Goal: Information Seeking & Learning: Check status

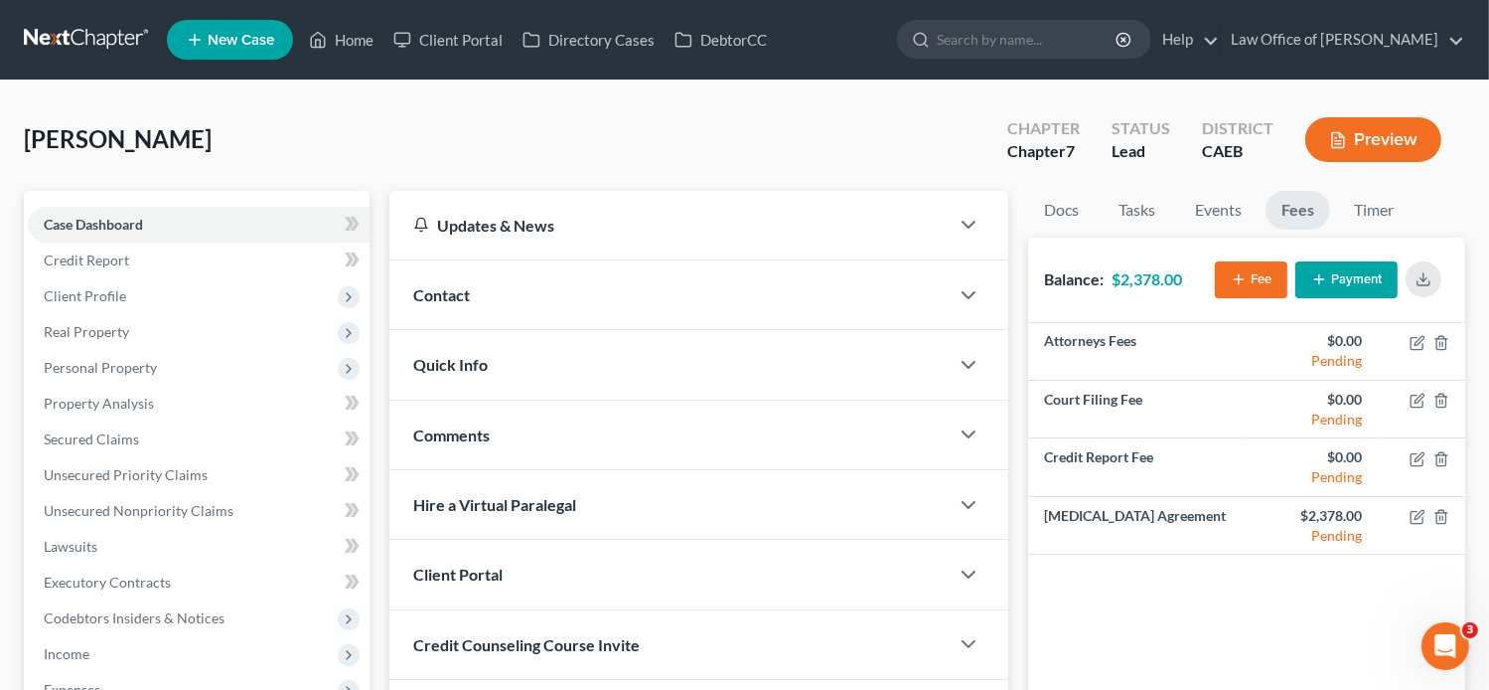
click at [485, 298] on div "Contact" at bounding box center [670, 294] width 560 height 69
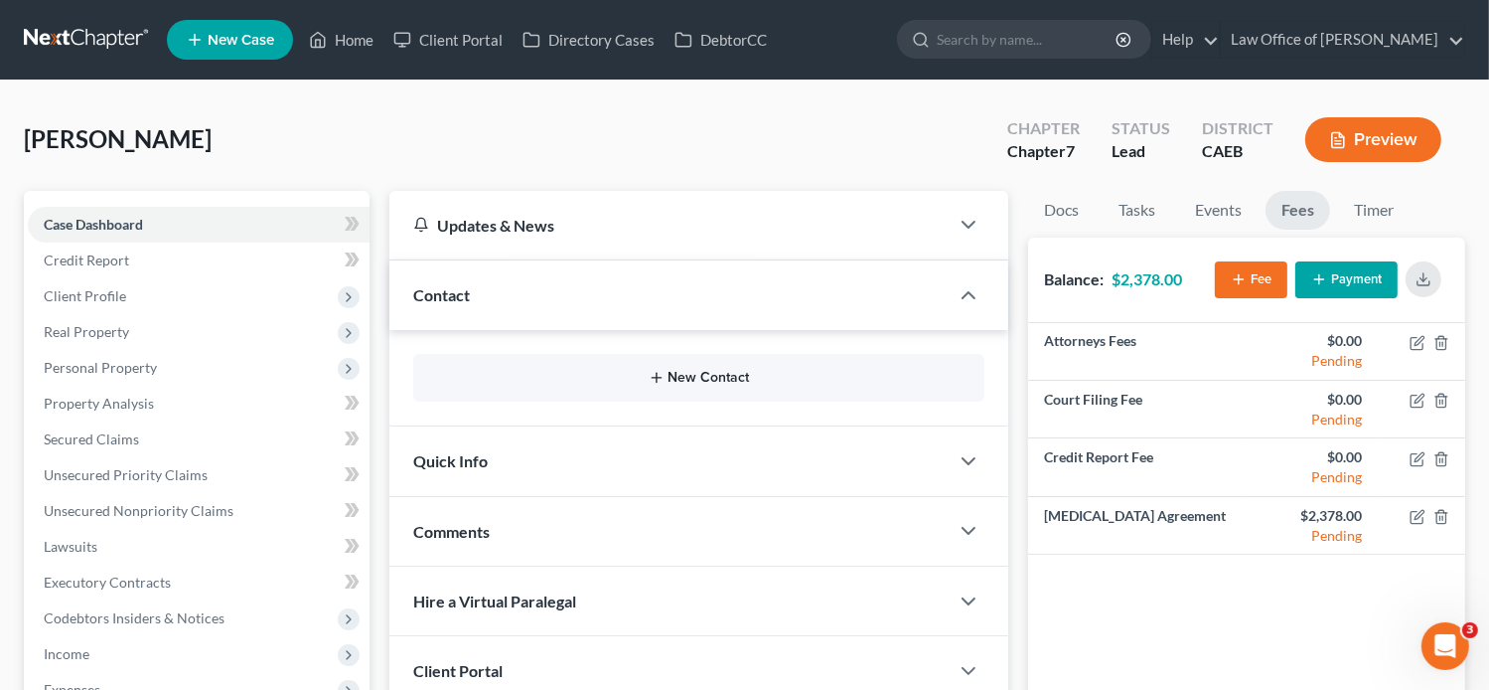
click at [654, 374] on icon "button" at bounding box center [657, 378] width 16 height 16
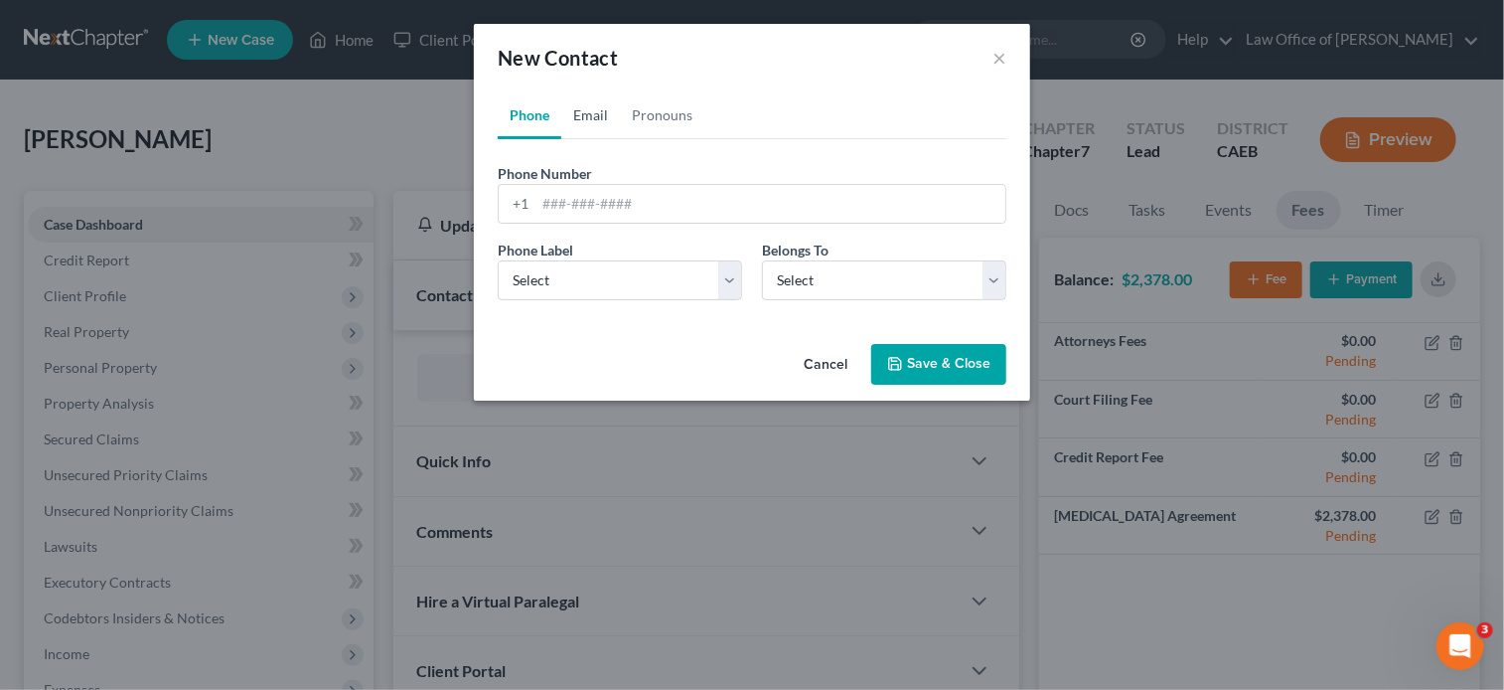
click at [588, 120] on link "Email" at bounding box center [590, 115] width 59 height 48
click at [636, 213] on input "email" at bounding box center [771, 204] width 470 height 38
paste input "jbetosanchez.js@gmail.com"
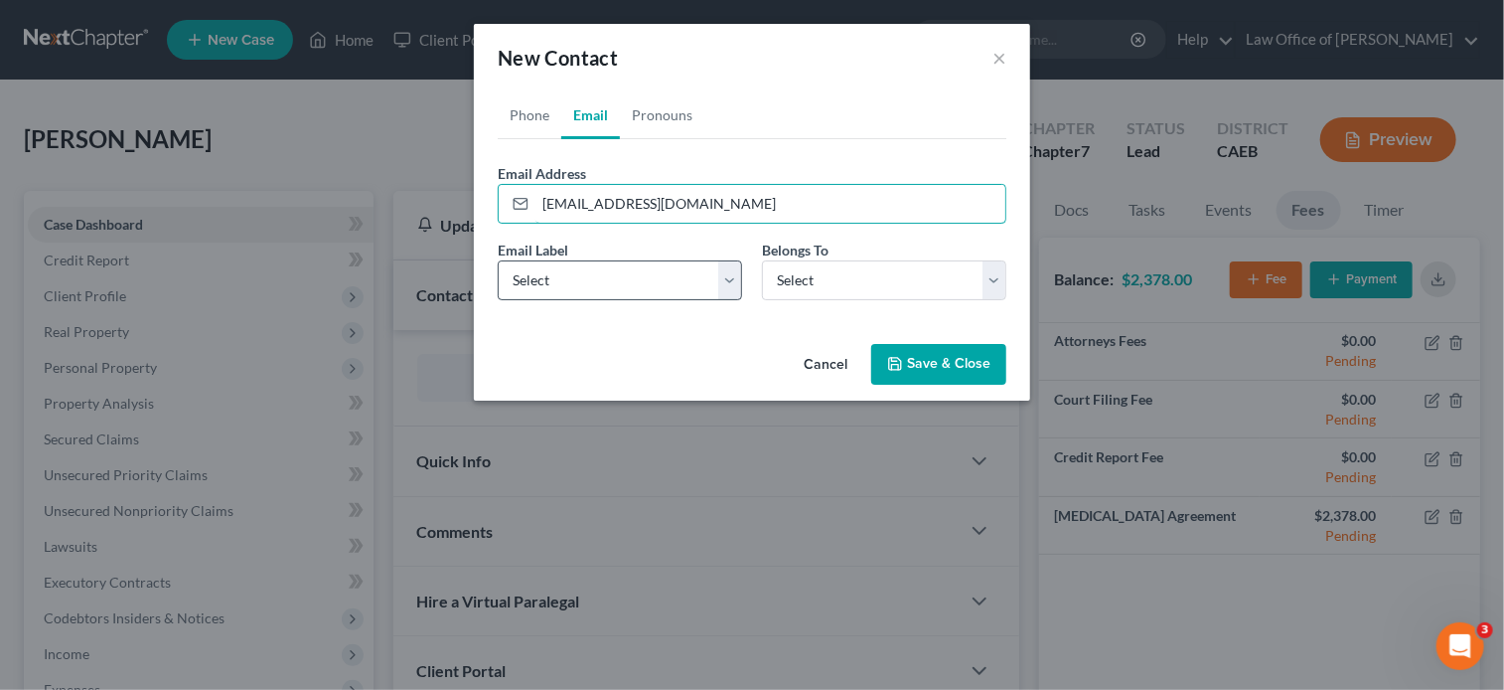
type input "jbetosanchez.js@gmail.com"
click at [556, 276] on select "Select Home Work Other" at bounding box center [620, 280] width 244 height 40
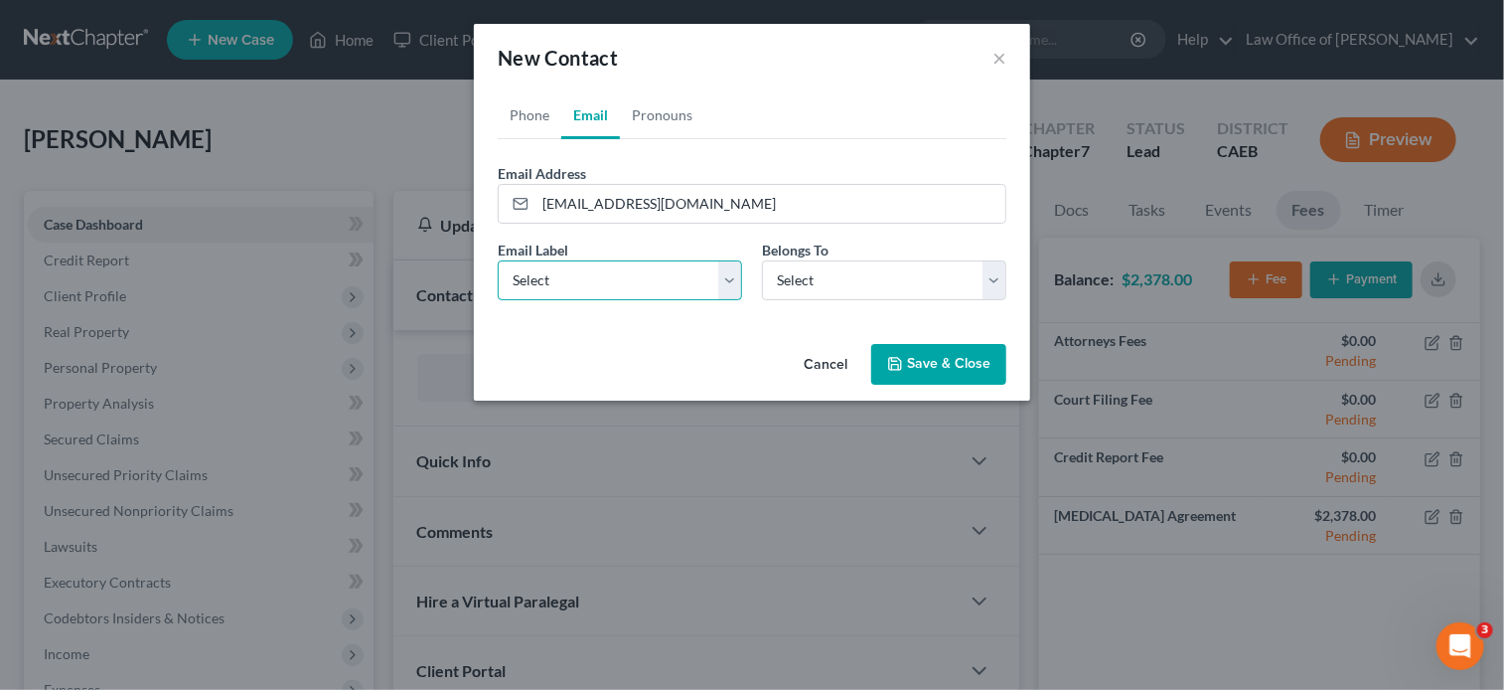
select select "0"
click at [498, 260] on select "Select Home Work Other" at bounding box center [620, 280] width 244 height 40
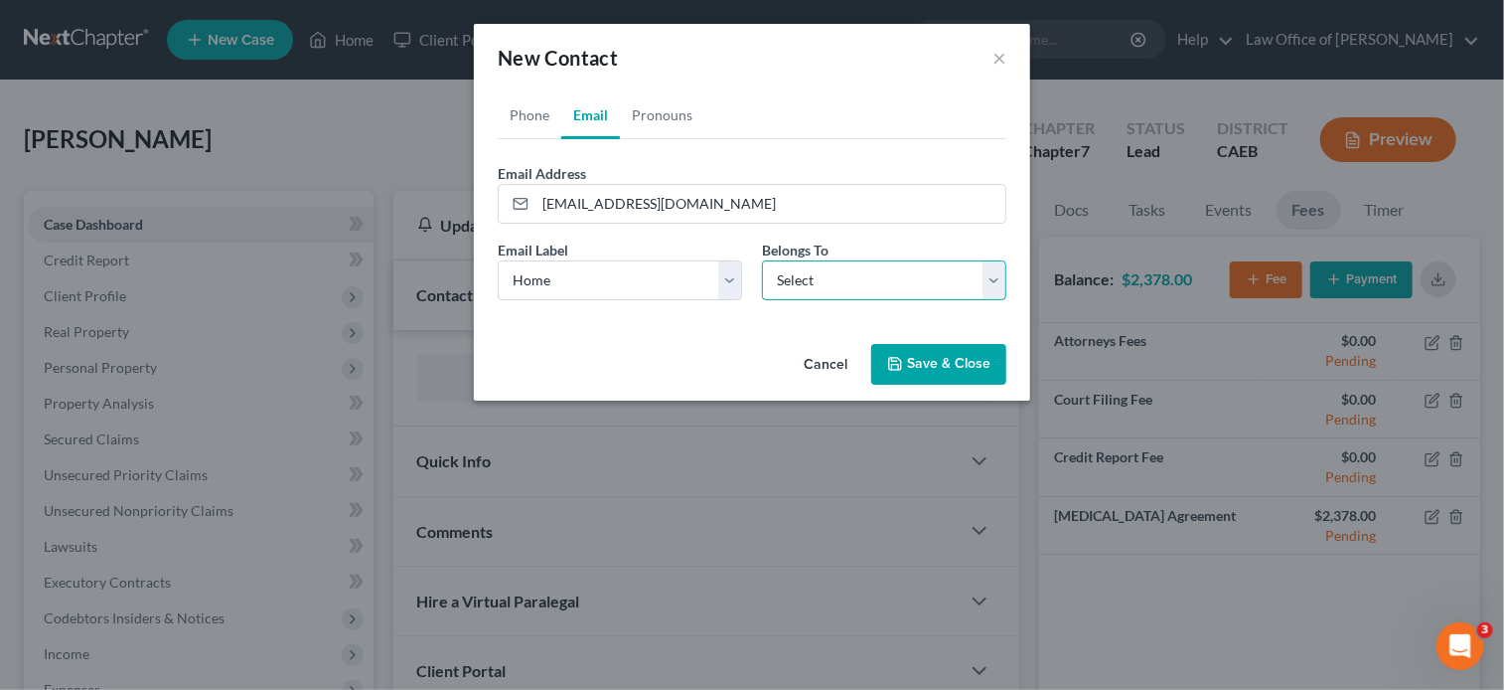
click at [799, 286] on select "Select Client Other" at bounding box center [884, 280] width 244 height 40
select select "0"
click at [762, 260] on select "Select Client Other" at bounding box center [884, 280] width 244 height 40
click at [507, 113] on link "Phone" at bounding box center [530, 115] width 64 height 48
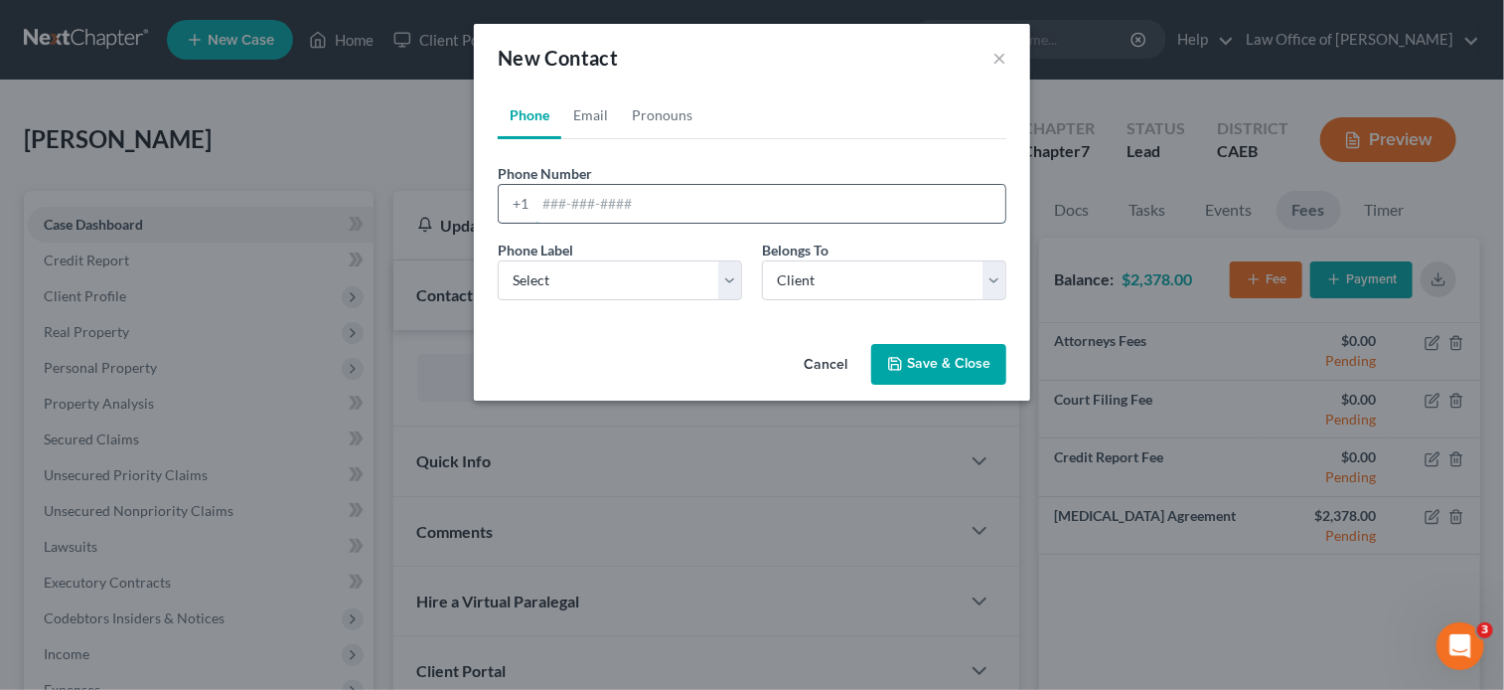
click at [652, 206] on input "tel" at bounding box center [771, 204] width 470 height 38
paste input "(209) 206-8783"
type input "(209) 206-8783"
click at [622, 271] on select "Select Mobile Home Work Other" at bounding box center [620, 280] width 244 height 40
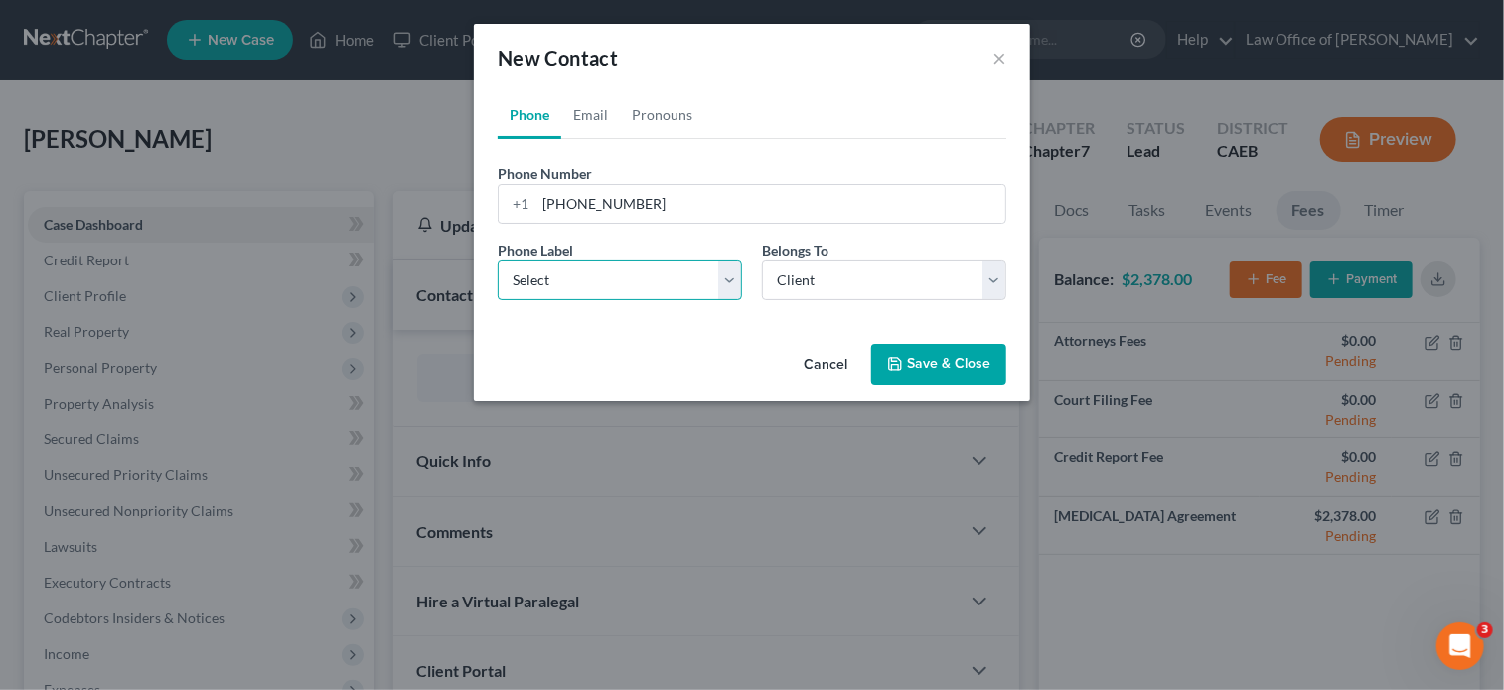
select select "0"
click at [498, 260] on select "Select Mobile Home Work Other" at bounding box center [620, 280] width 244 height 40
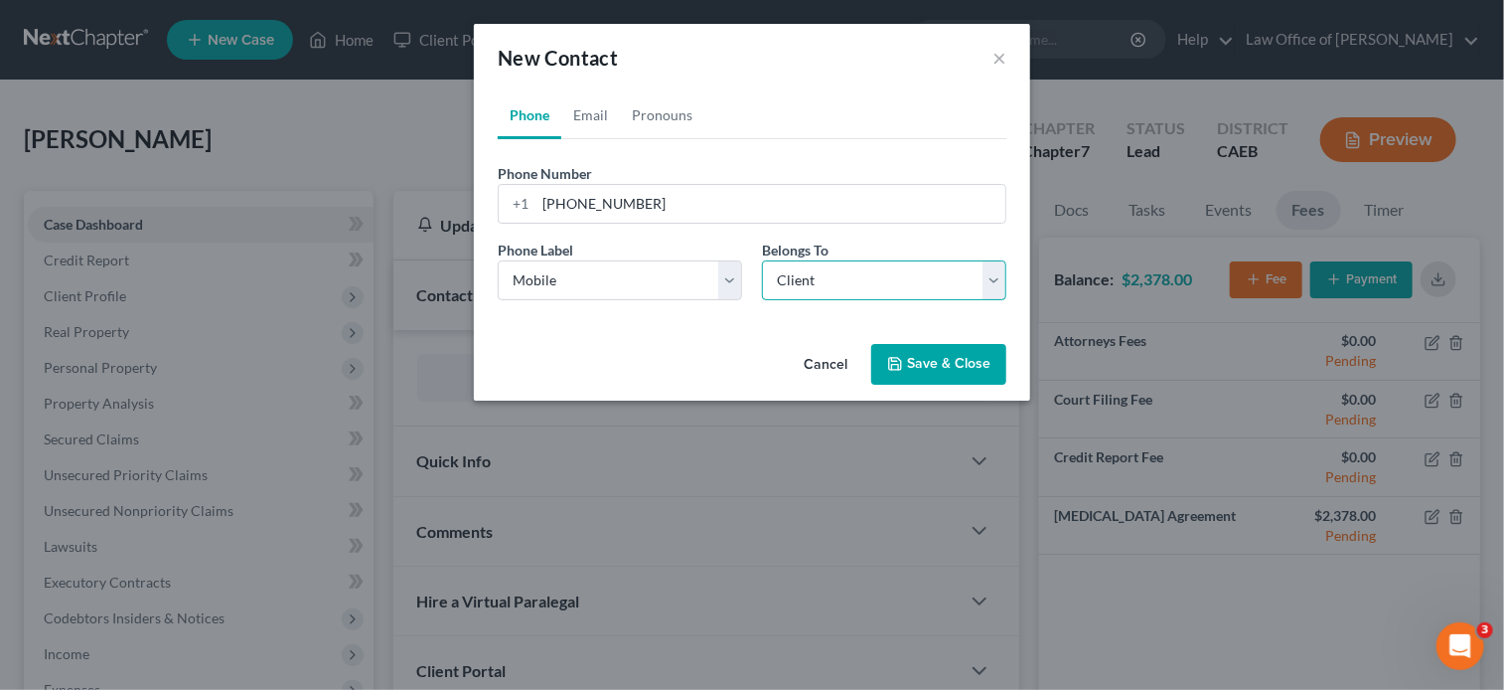
click at [891, 286] on select "Select Client Other" at bounding box center [884, 280] width 244 height 40
click at [762, 260] on select "Select Client Other" at bounding box center [884, 280] width 244 height 40
click at [931, 356] on button "Save & Close" at bounding box center [938, 365] width 135 height 42
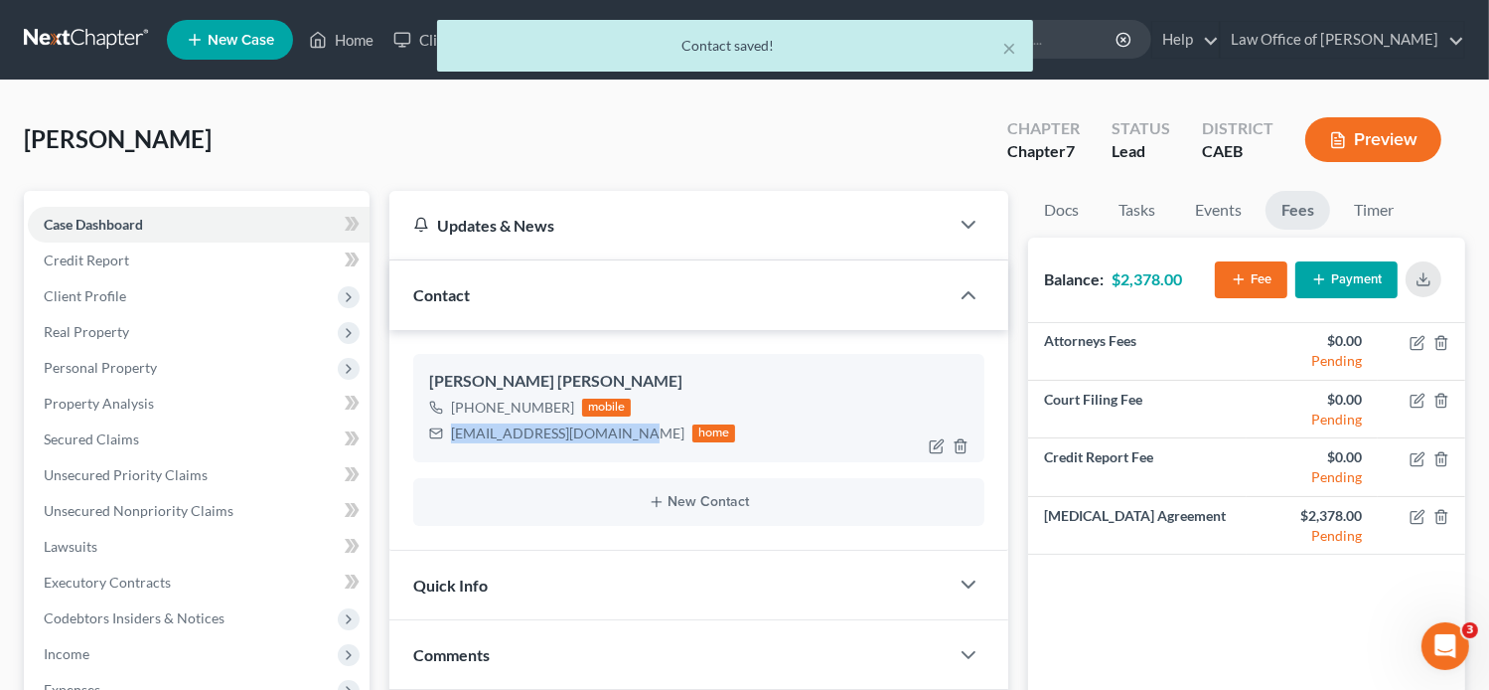
drag, startPoint x: 616, startPoint y: 430, endPoint x: 447, endPoint y: 426, distance: 169.0
click at [447, 426] on div "jbetosanchez.js@gmail.com home" at bounding box center [582, 433] width 307 height 26
copy div "jbetosanchez.js@gmail.com"
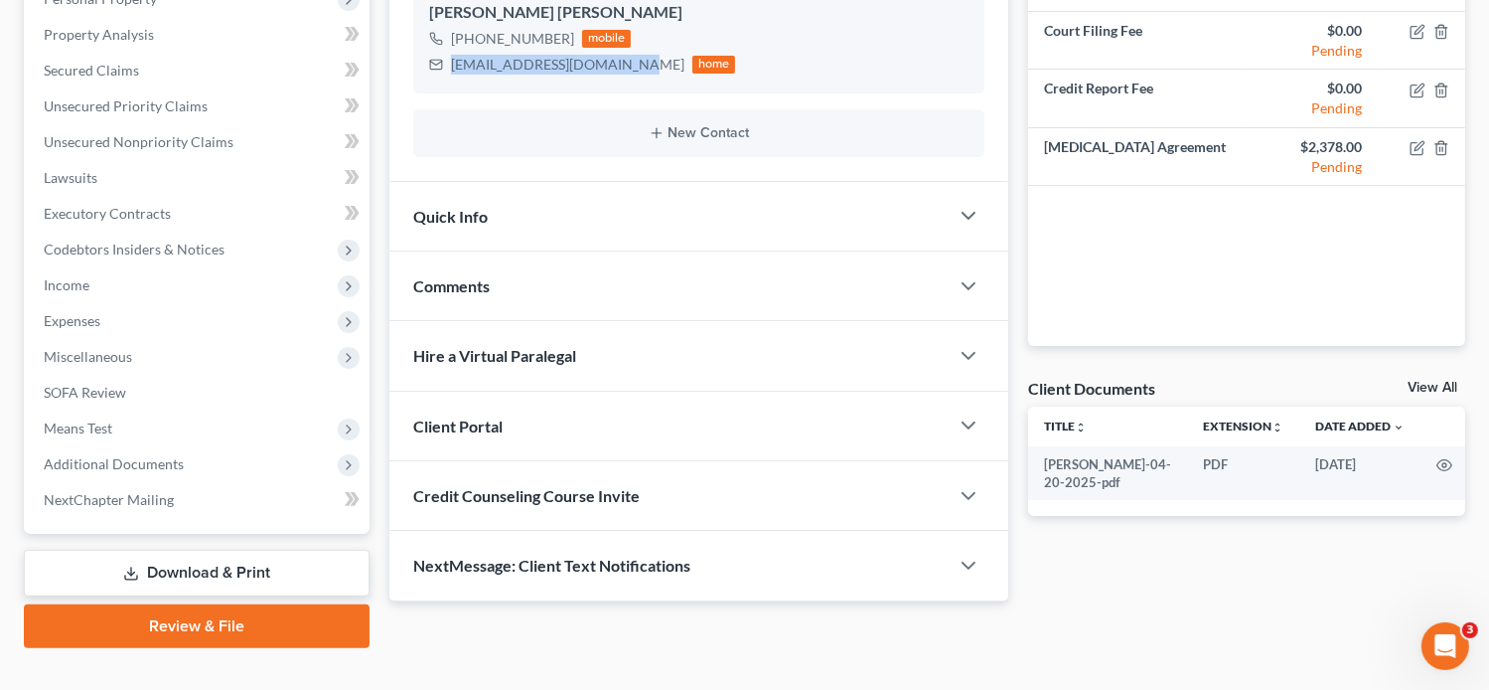
scroll to position [370, 0]
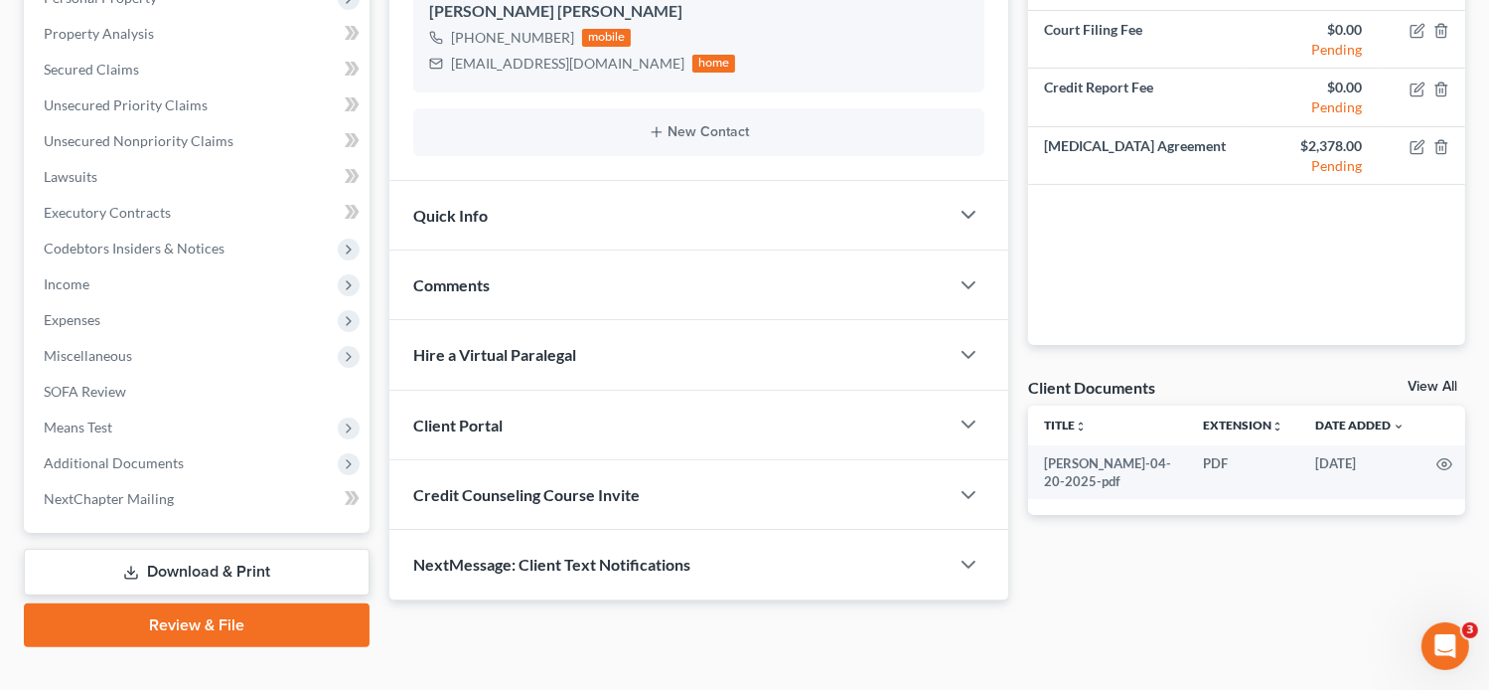
click at [505, 434] on div "Client Portal" at bounding box center [670, 425] width 560 height 69
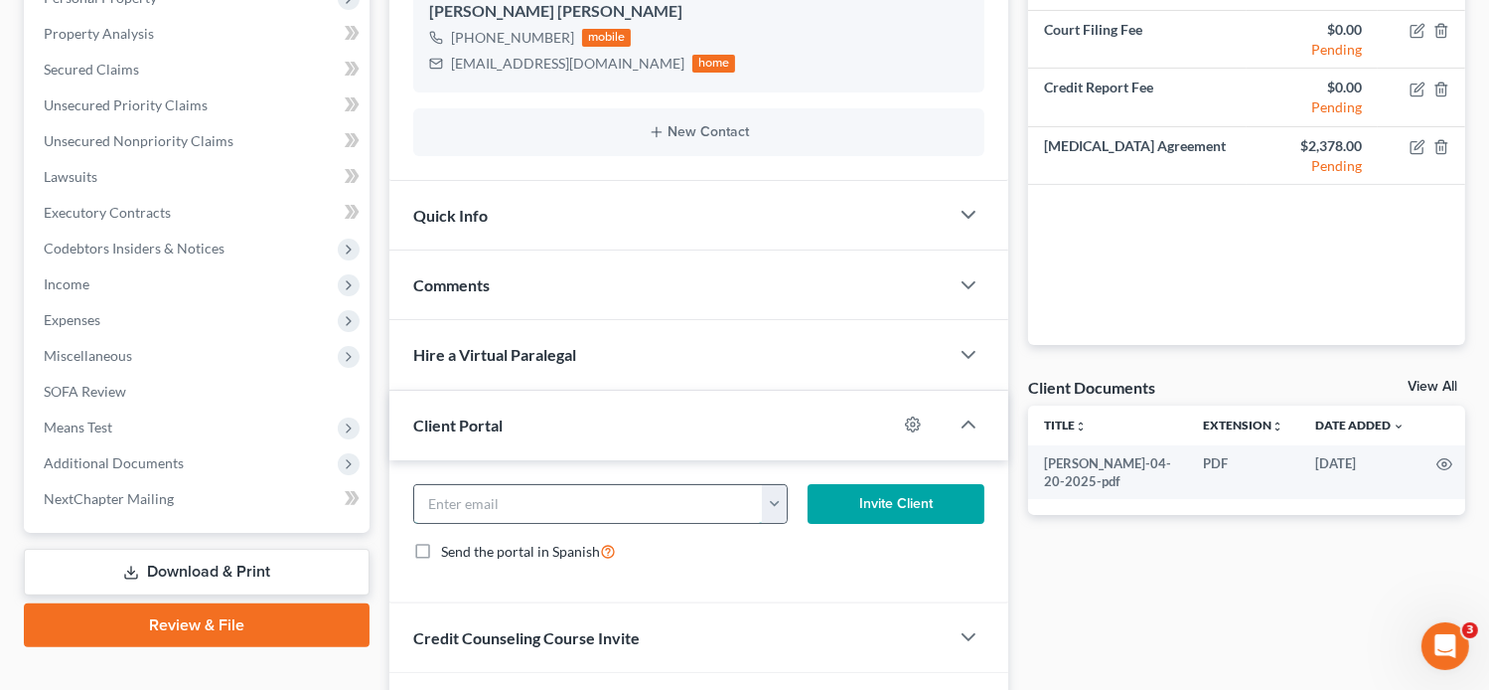
click at [510, 502] on input "email" at bounding box center [589, 504] width 350 height 38
paste input "jbetosanchez.js@gmail.com"
type input "jbetosanchez.js@gmail.com"
click at [441, 546] on label "Send the portal in Spanish" at bounding box center [528, 551] width 175 height 23
click at [449, 546] on input "Send the portal in Spanish" at bounding box center [455, 546] width 13 height 13
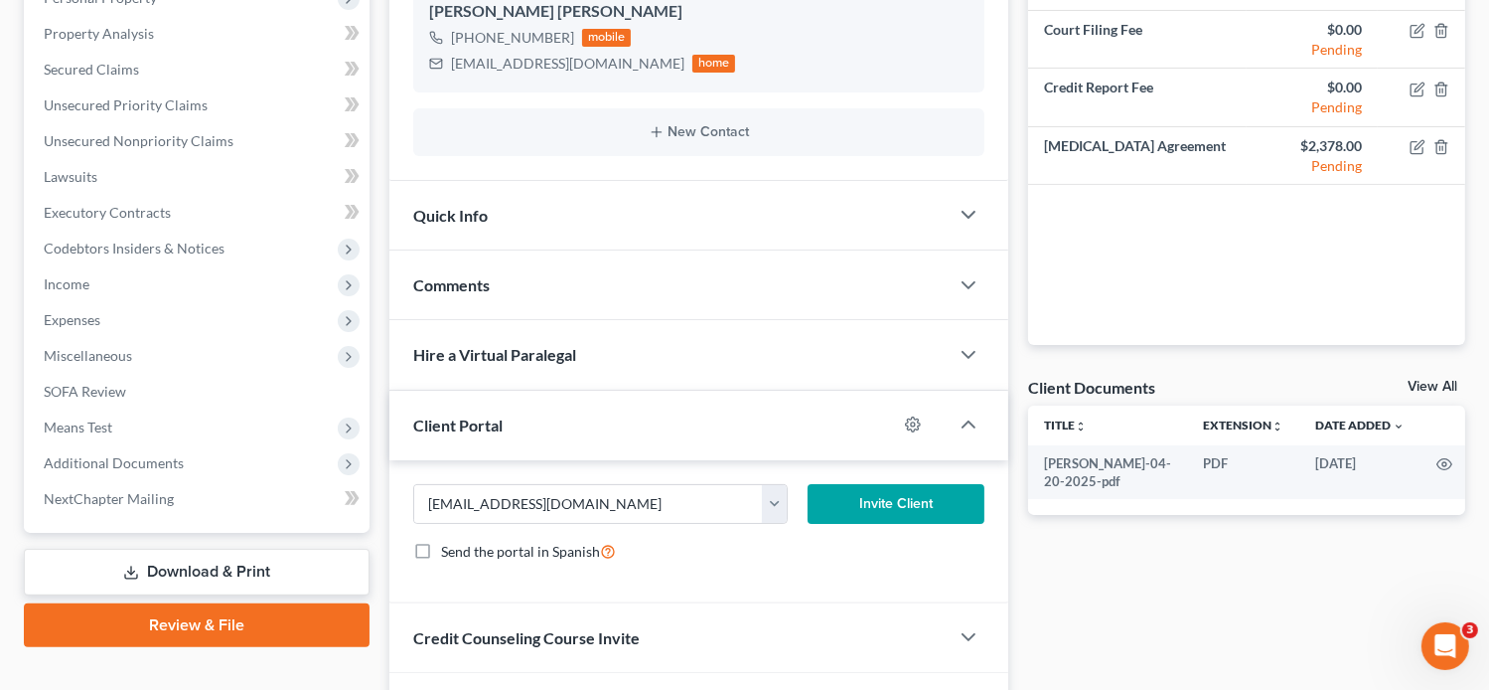
checkbox input "true"
click at [819, 500] on button "Invite Client" at bounding box center [897, 504] width 178 height 40
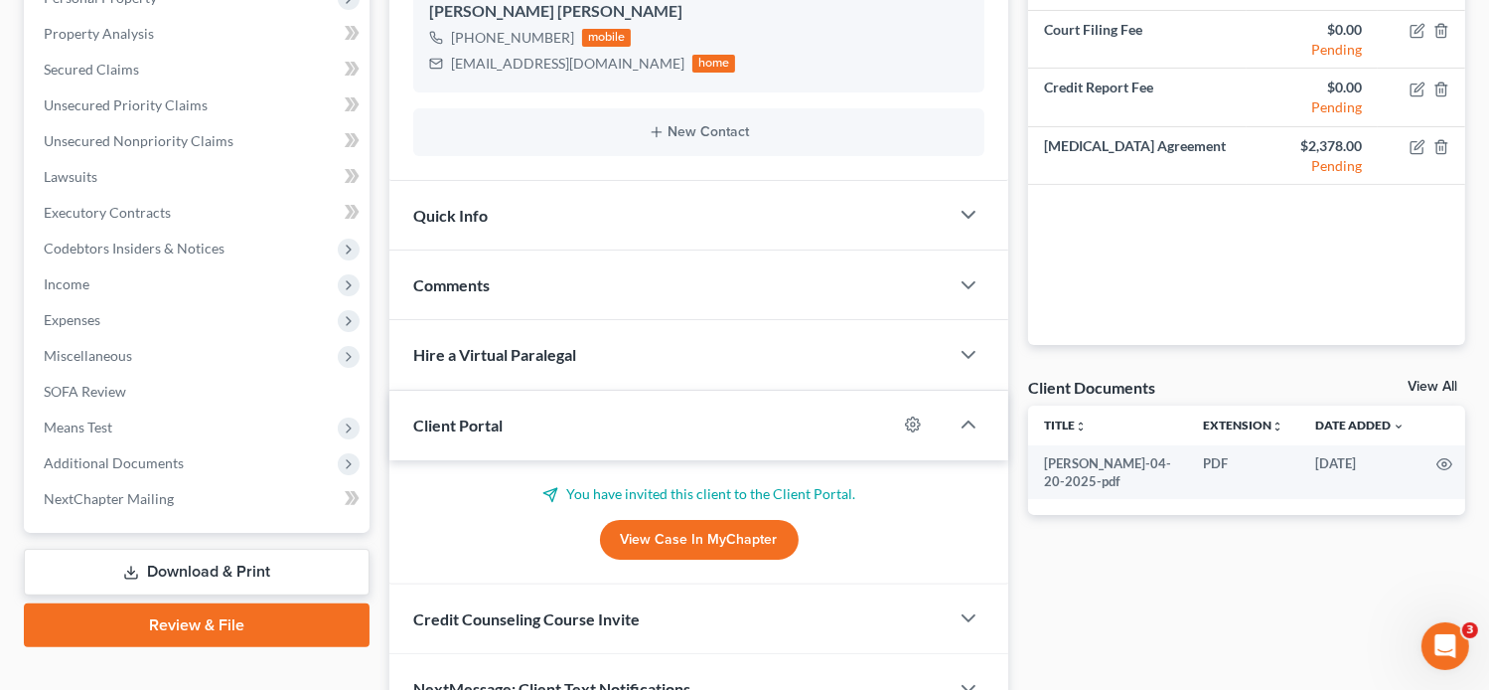
scroll to position [476, 0]
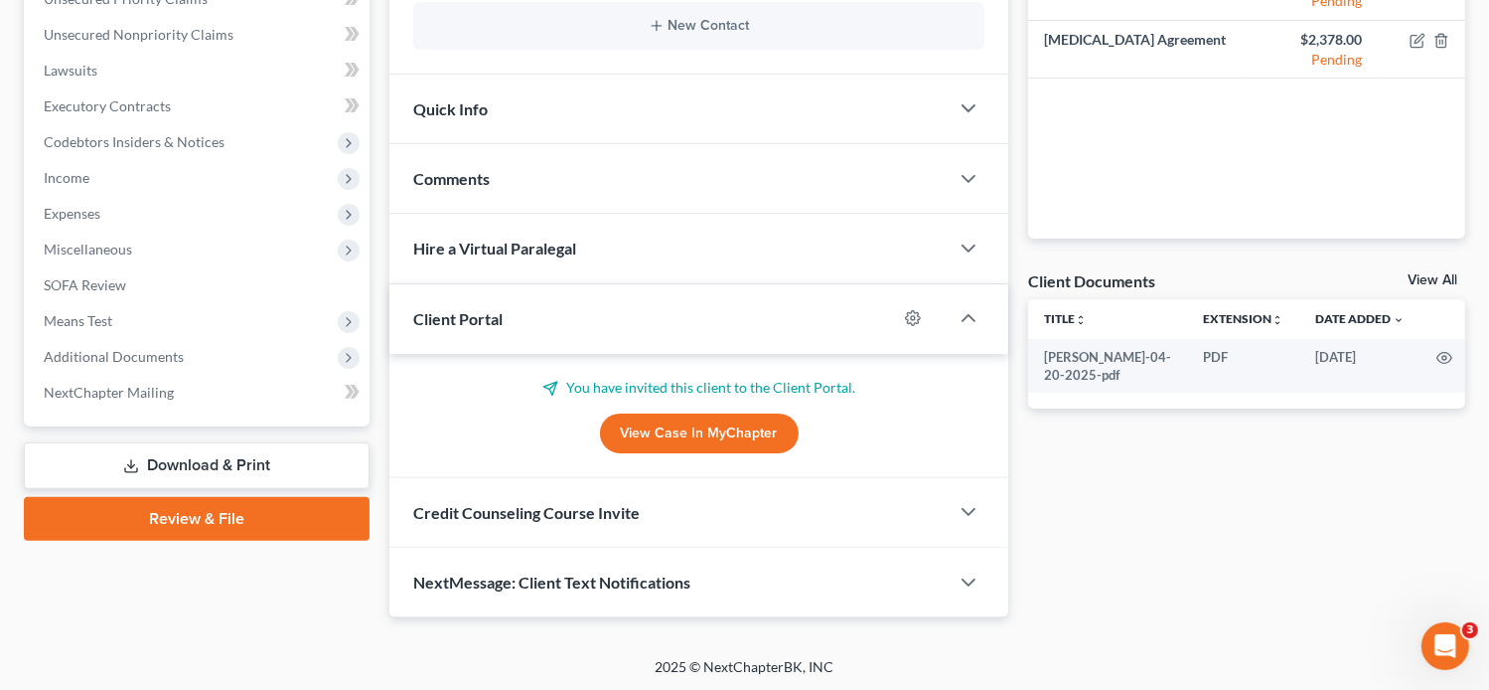
click at [634, 527] on div "Credit Counseling Course Invite" at bounding box center [670, 512] width 560 height 69
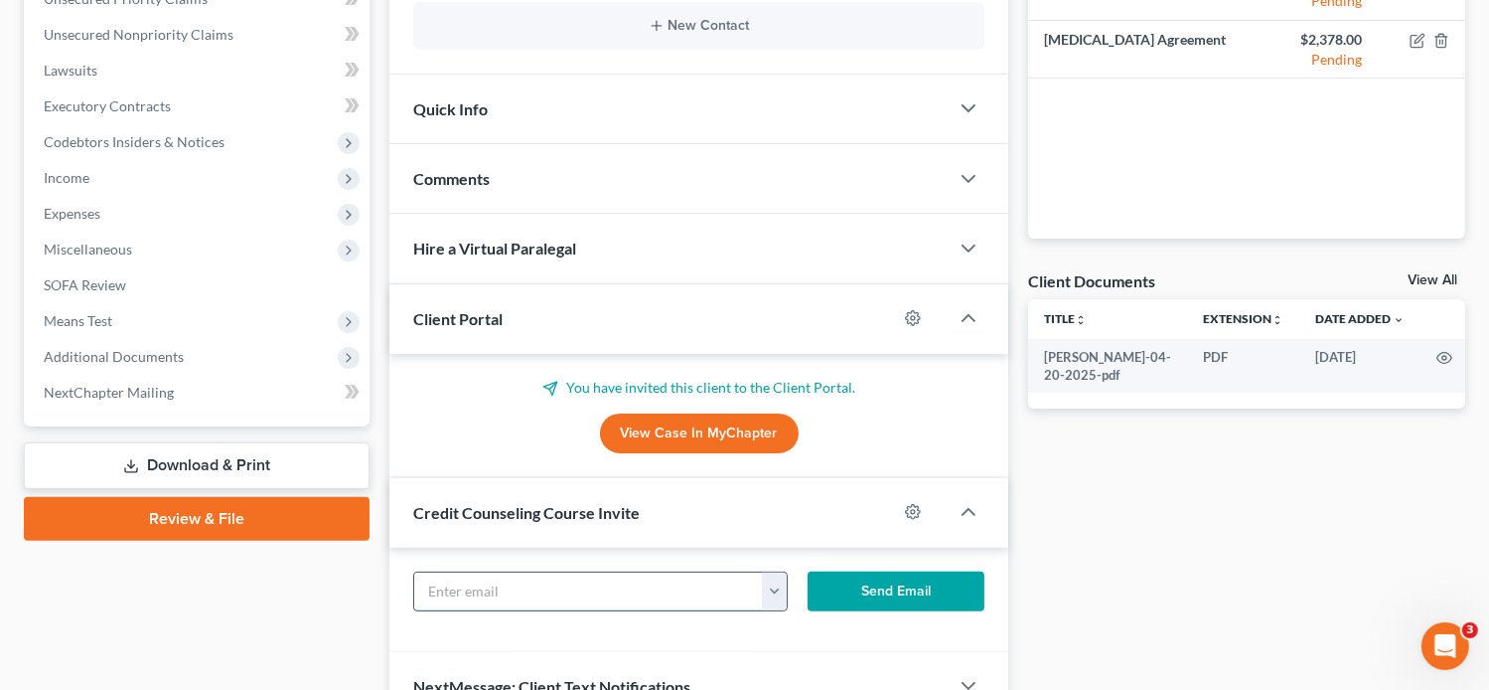
click at [533, 581] on input "text" at bounding box center [589, 591] width 350 height 38
paste input "jbetosanchez.js@gmail.com"
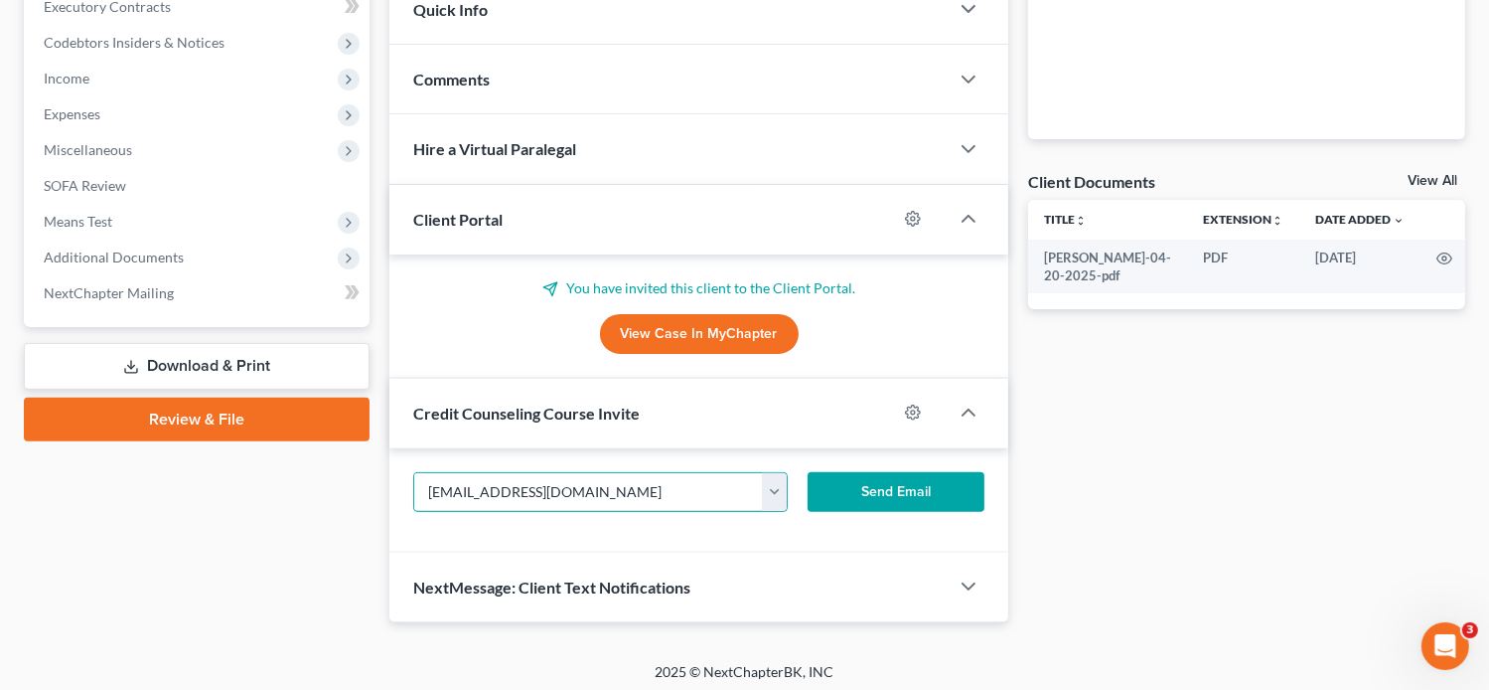
type input "jbetosanchez.js@gmail.com"
click at [860, 474] on button "Send Email" at bounding box center [897, 492] width 178 height 40
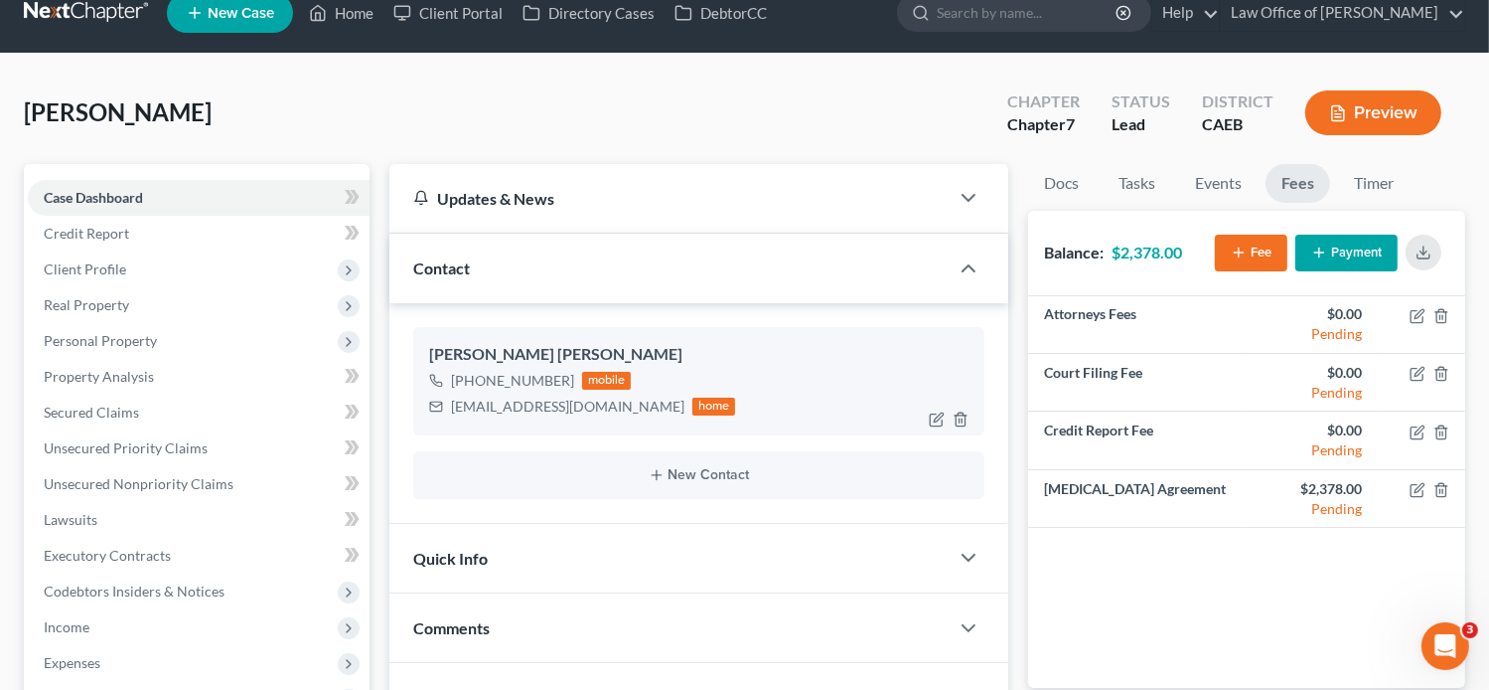
scroll to position [0, 0]
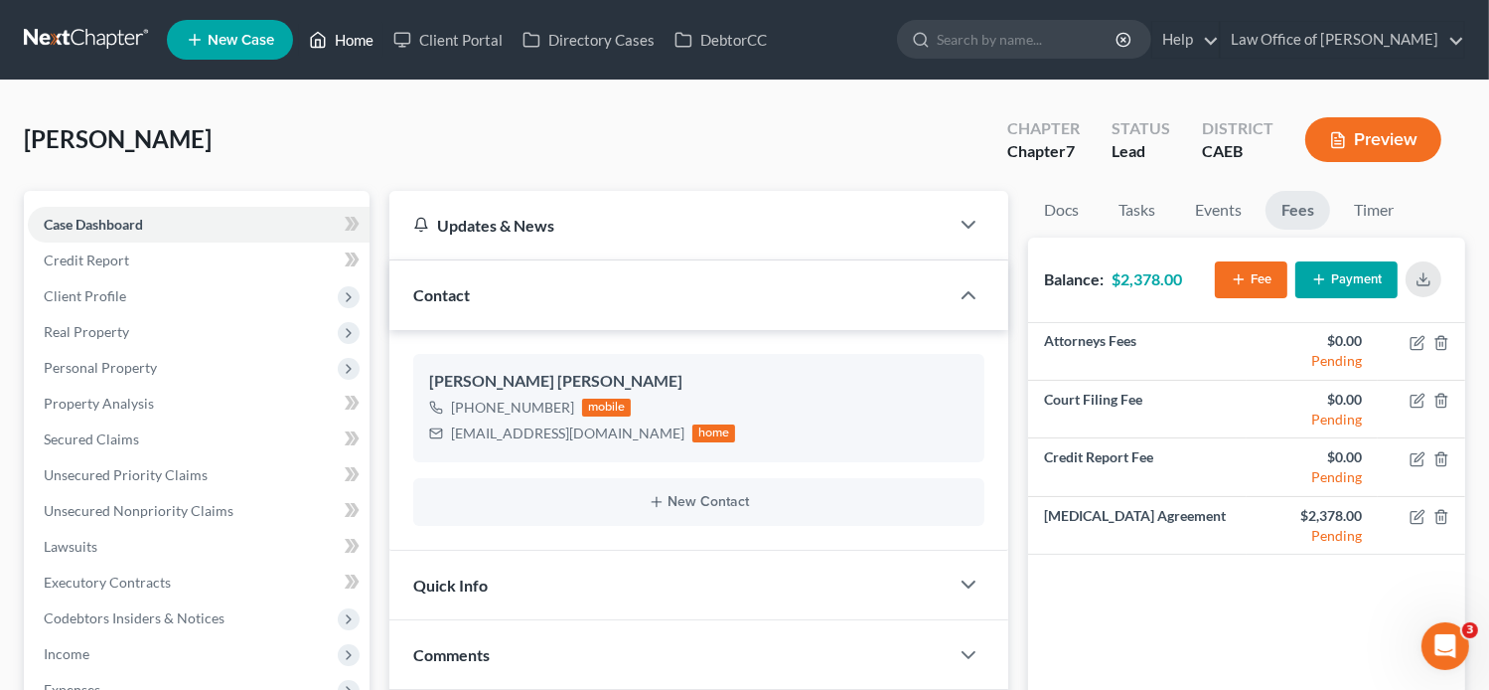
click at [345, 46] on link "Home" at bounding box center [341, 40] width 84 height 36
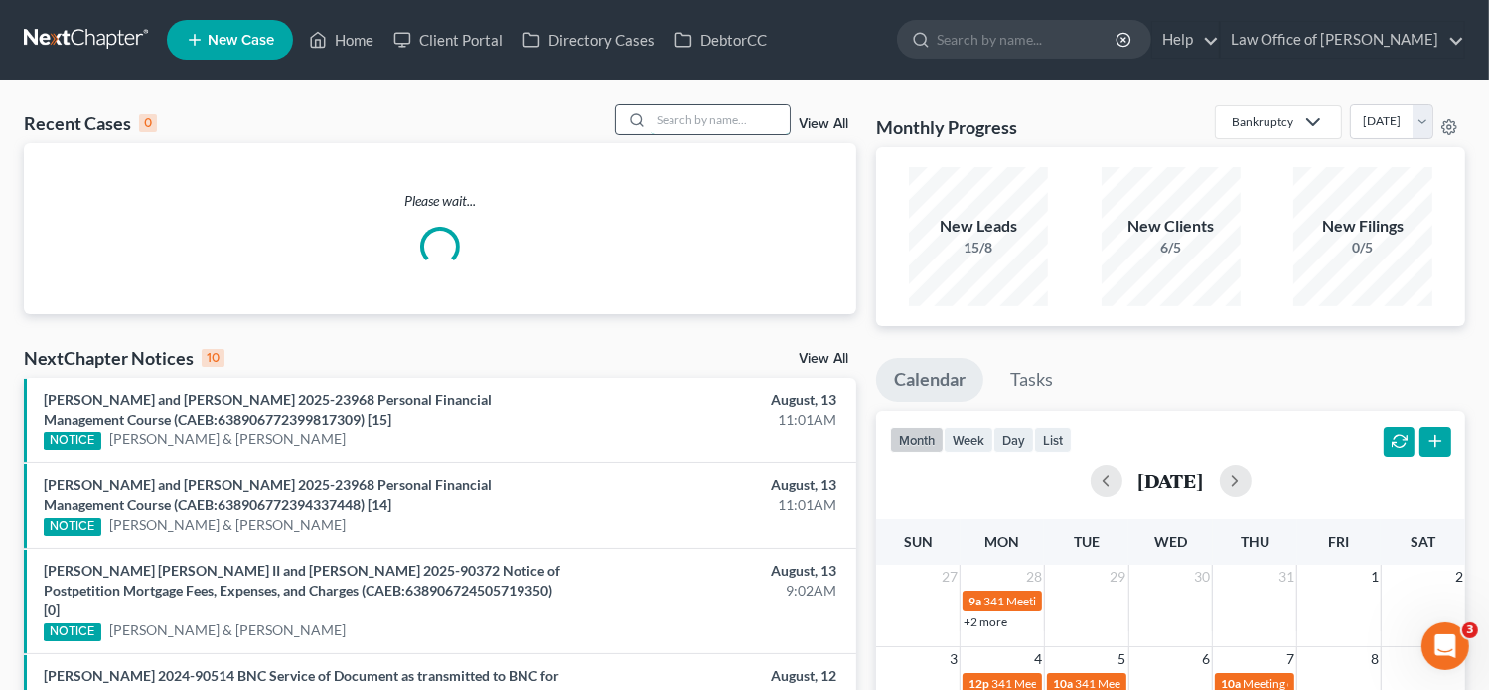
click at [759, 118] on input "search" at bounding box center [720, 119] width 139 height 29
paste input "Gabriela Aguilar"
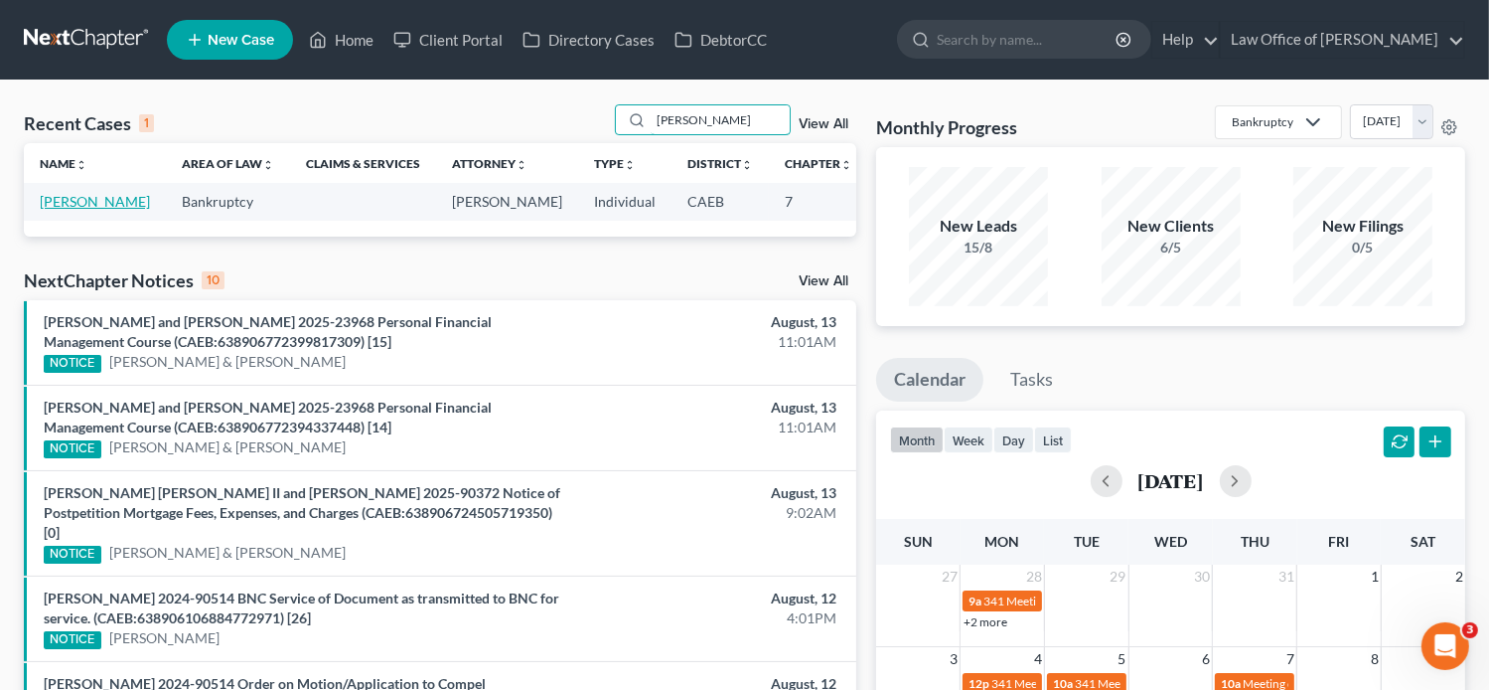
type input "Gabriela Aguilar"
click at [81, 210] on link "[PERSON_NAME]" at bounding box center [95, 201] width 110 height 17
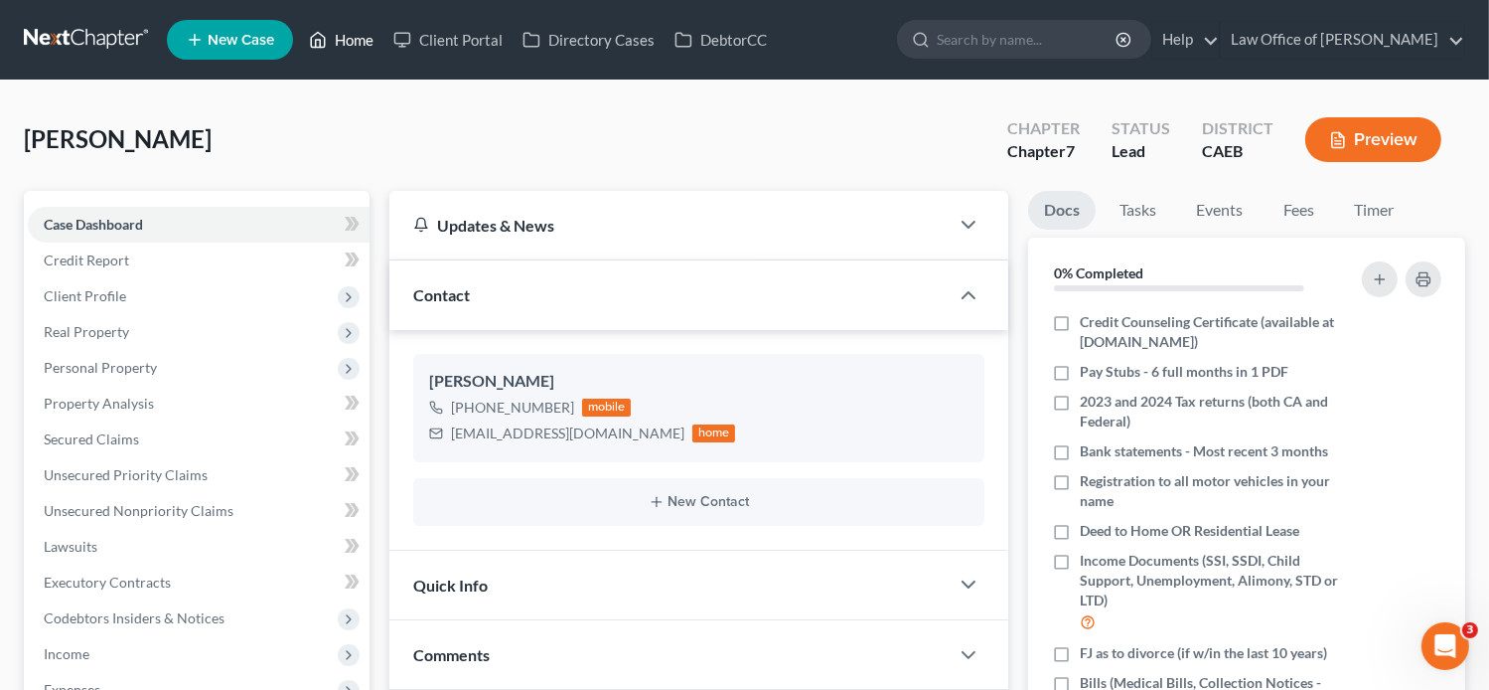
click at [339, 41] on link "Home" at bounding box center [341, 40] width 84 height 36
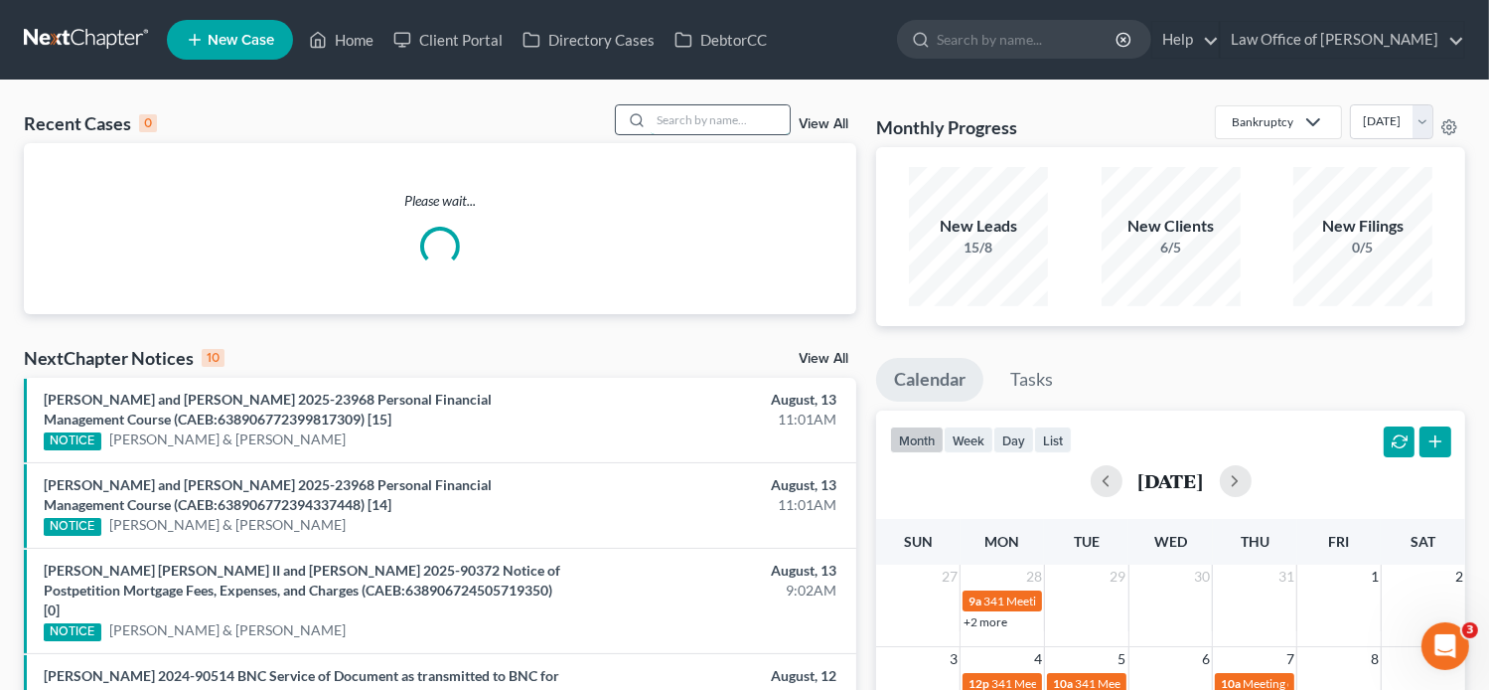
click at [679, 116] on input "search" at bounding box center [720, 119] width 139 height 29
paste input "Steven Chavez"
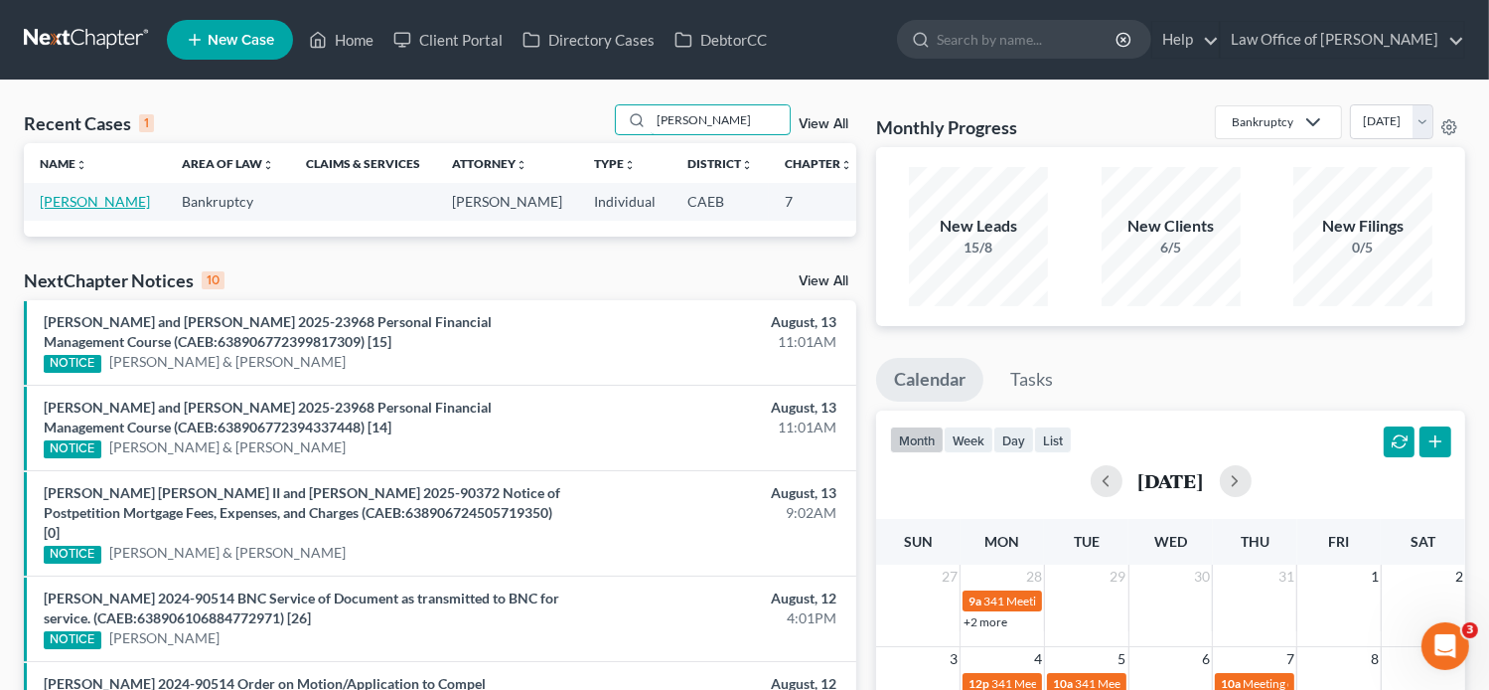
type input "Steven Chavez"
click at [71, 210] on link "Chavez, Steven" at bounding box center [95, 201] width 110 height 17
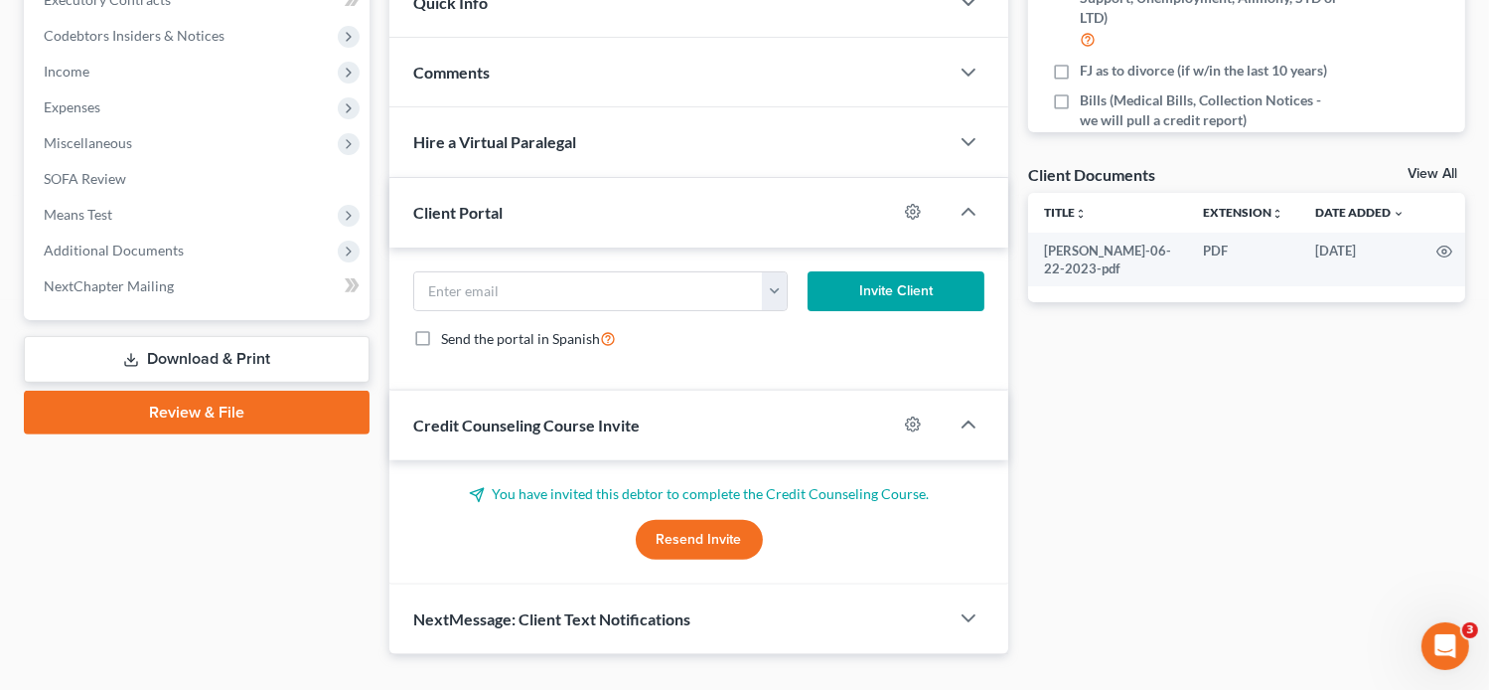
scroll to position [576, 0]
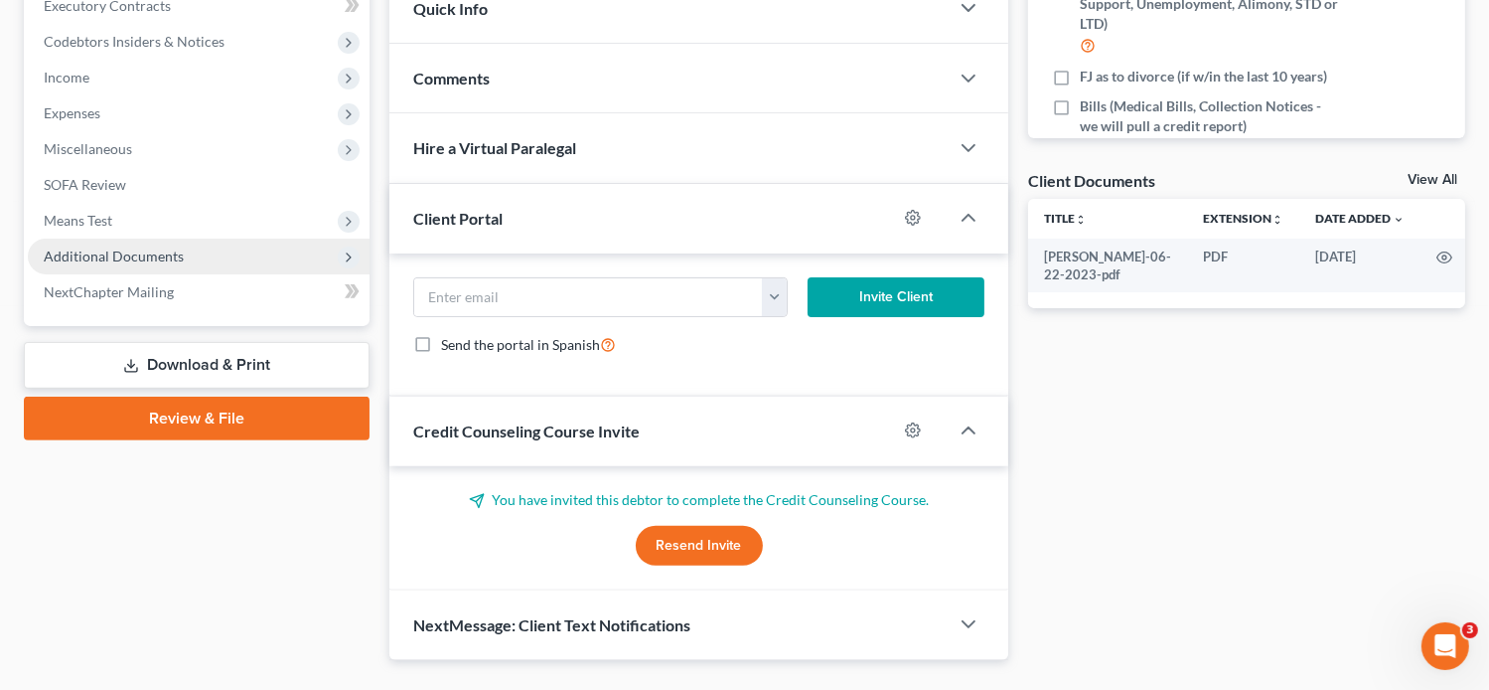
click at [192, 253] on span "Additional Documents" at bounding box center [199, 256] width 342 height 36
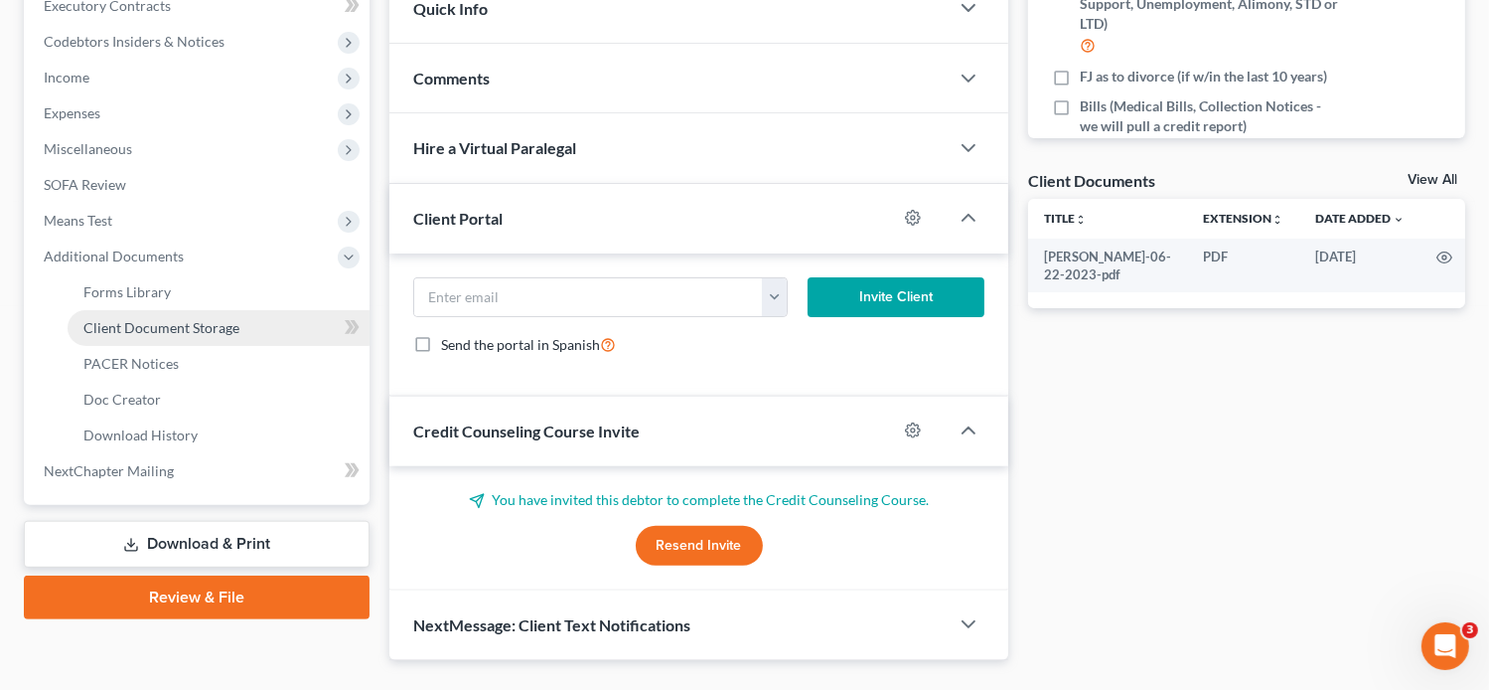
click at [181, 327] on span "Client Document Storage" at bounding box center [161, 327] width 156 height 17
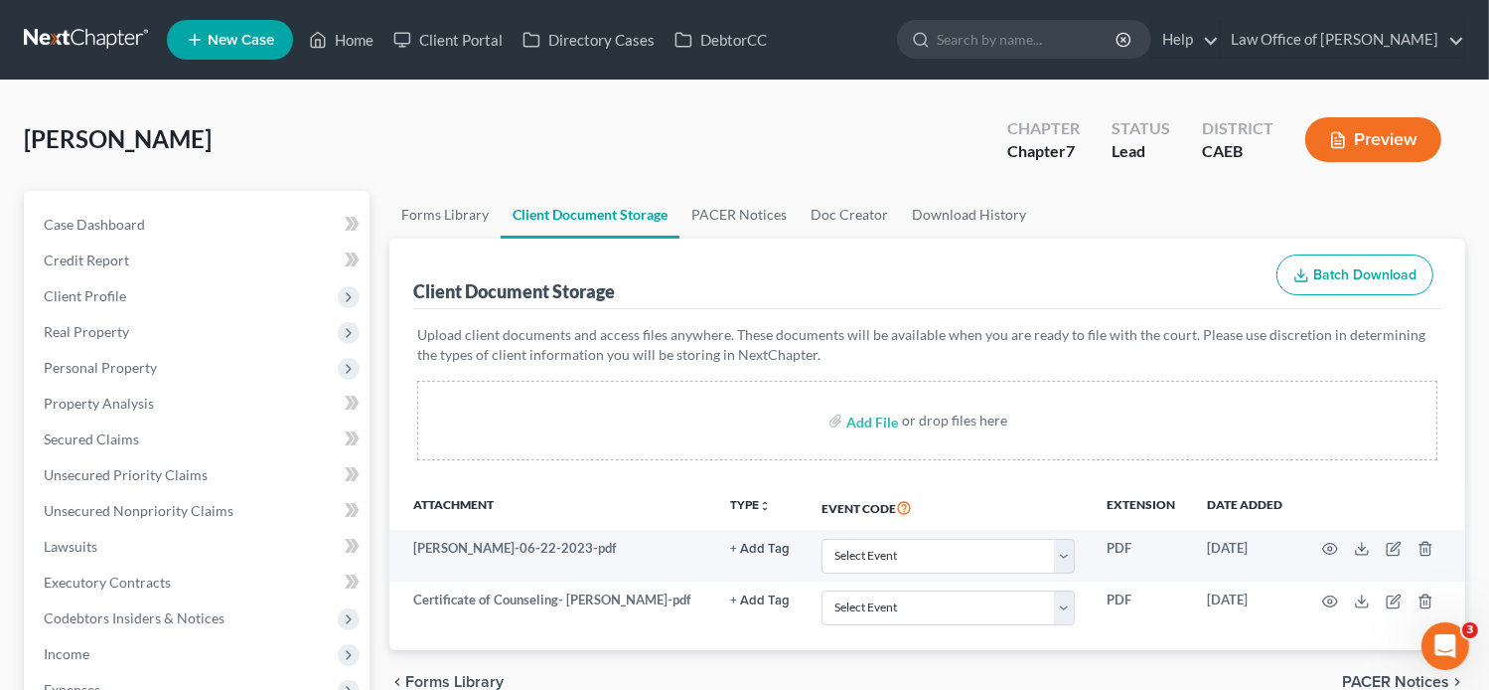
click at [815, 50] on ul "New Case Home Client Portal Directory Cases DebtorCC - No Result - See all resu…" at bounding box center [816, 40] width 1299 height 52
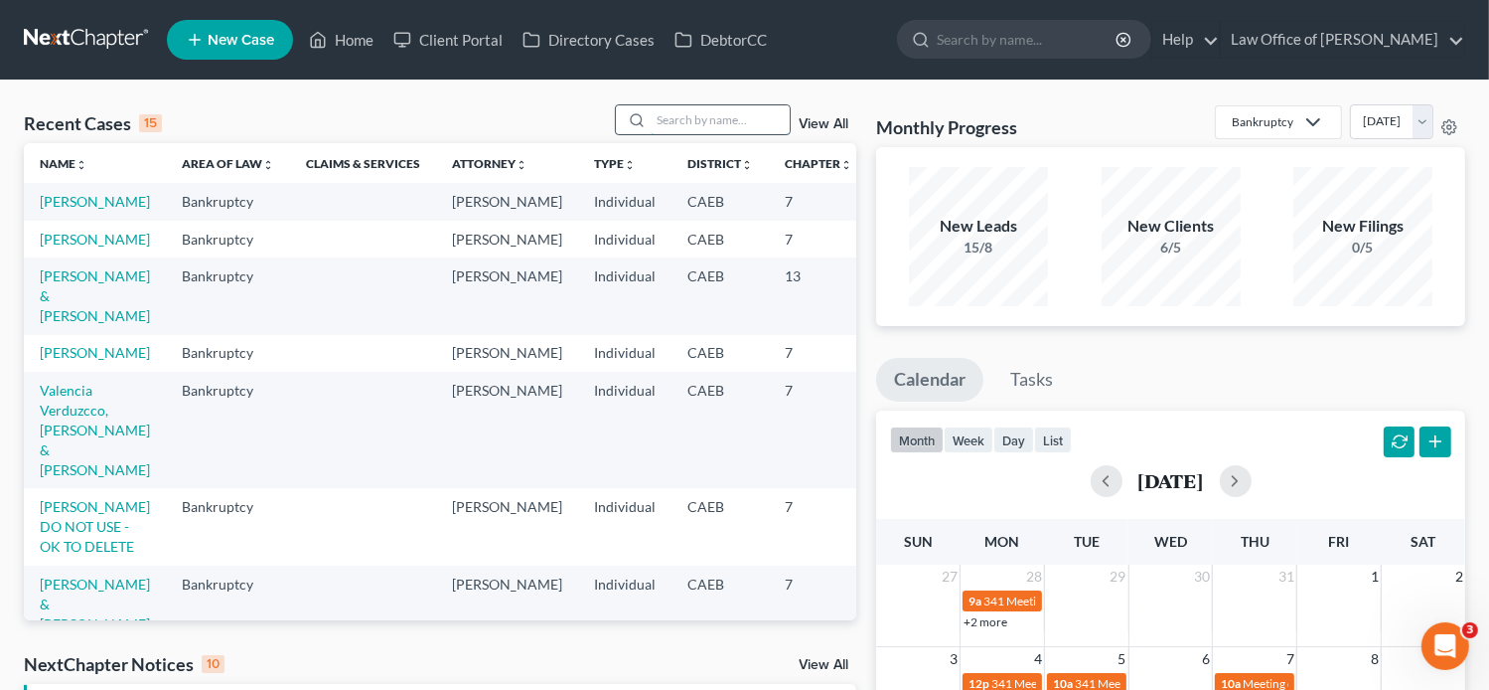
click at [719, 114] on input "search" at bounding box center [720, 119] width 139 height 29
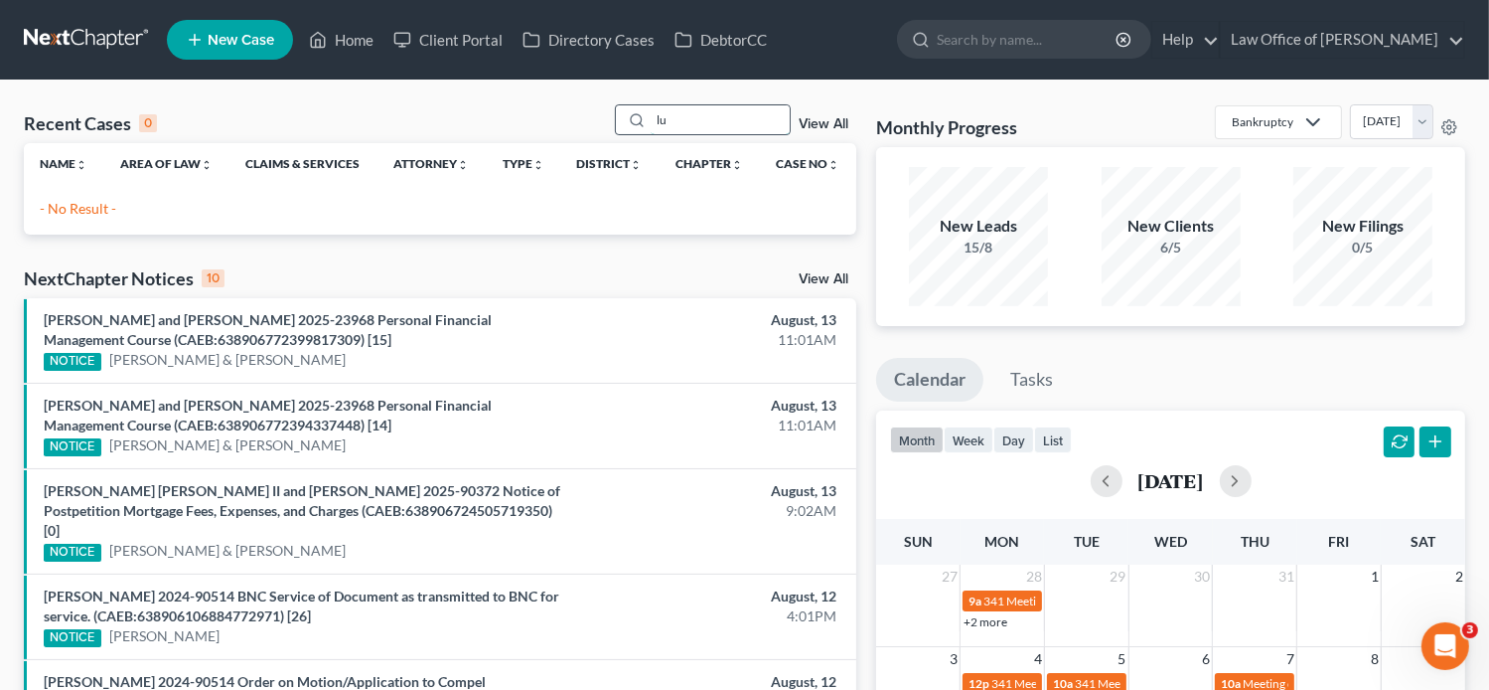
type input "l"
type input "[PERSON_NAME]"
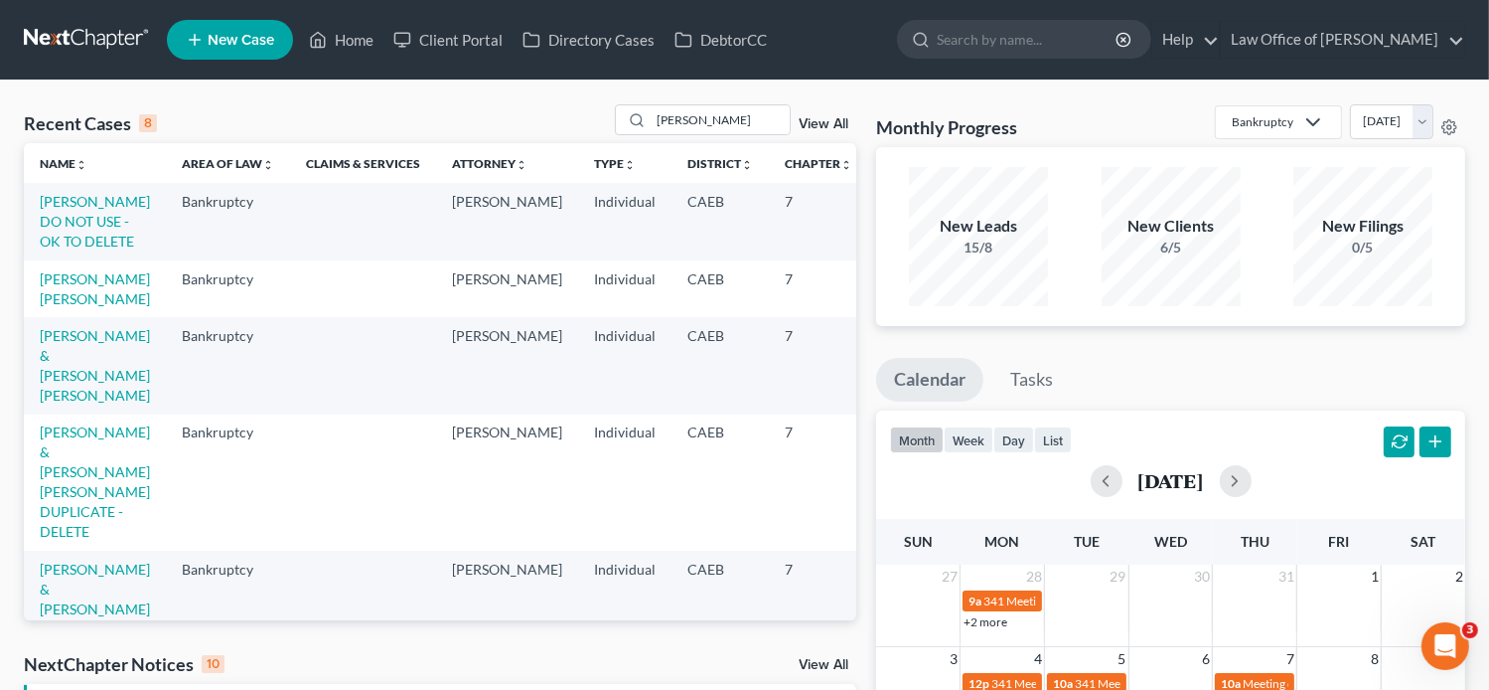
click at [807, 121] on link "View All" at bounding box center [824, 124] width 50 height 14
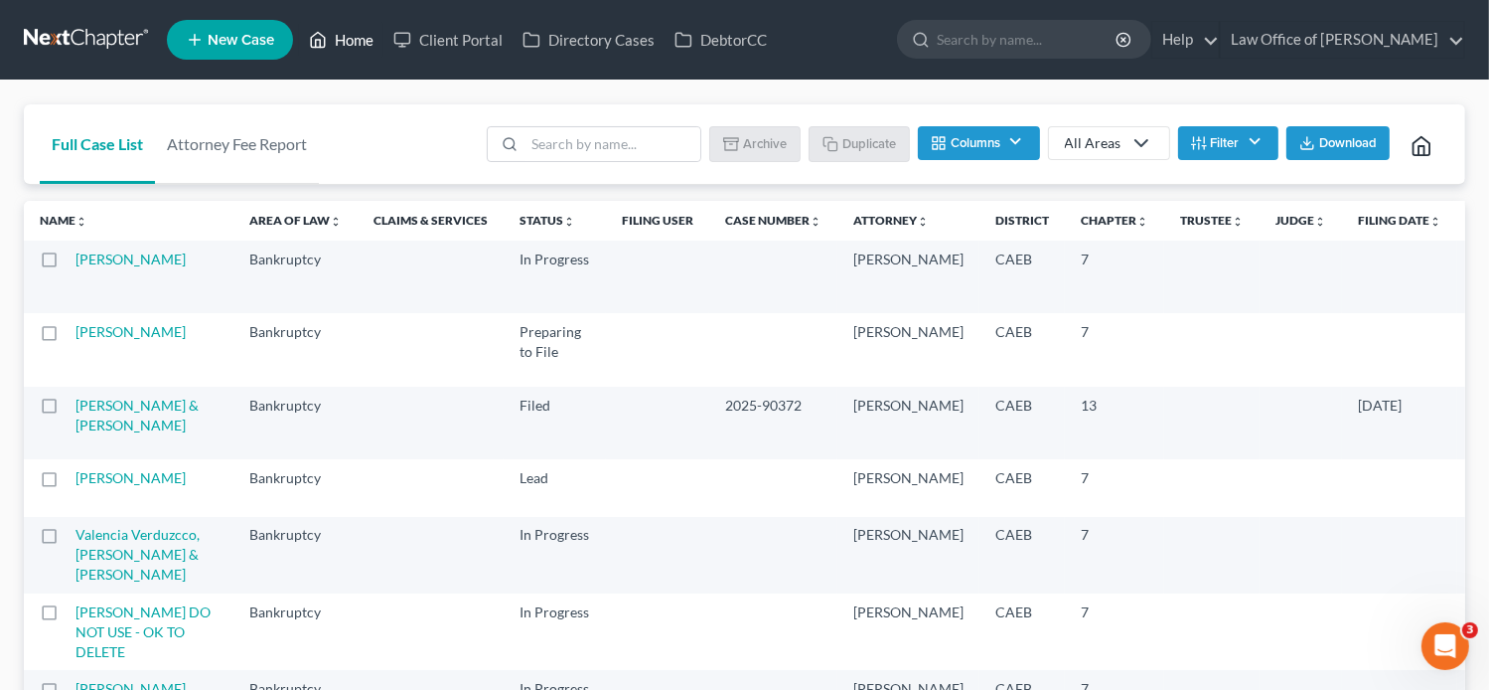
click at [336, 41] on link "Home" at bounding box center [341, 40] width 84 height 36
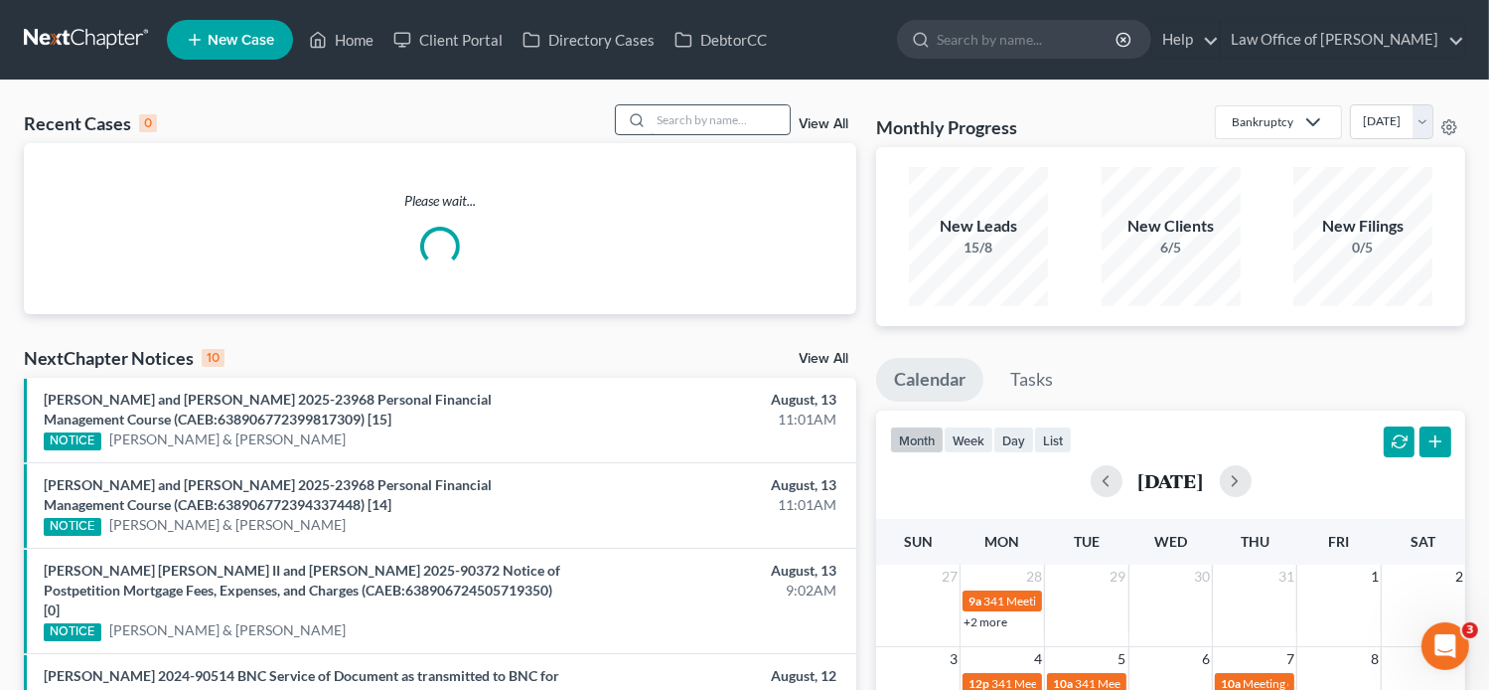
click at [706, 123] on input "search" at bounding box center [720, 119] width 139 height 29
paste input "[PERSON_NAME]"
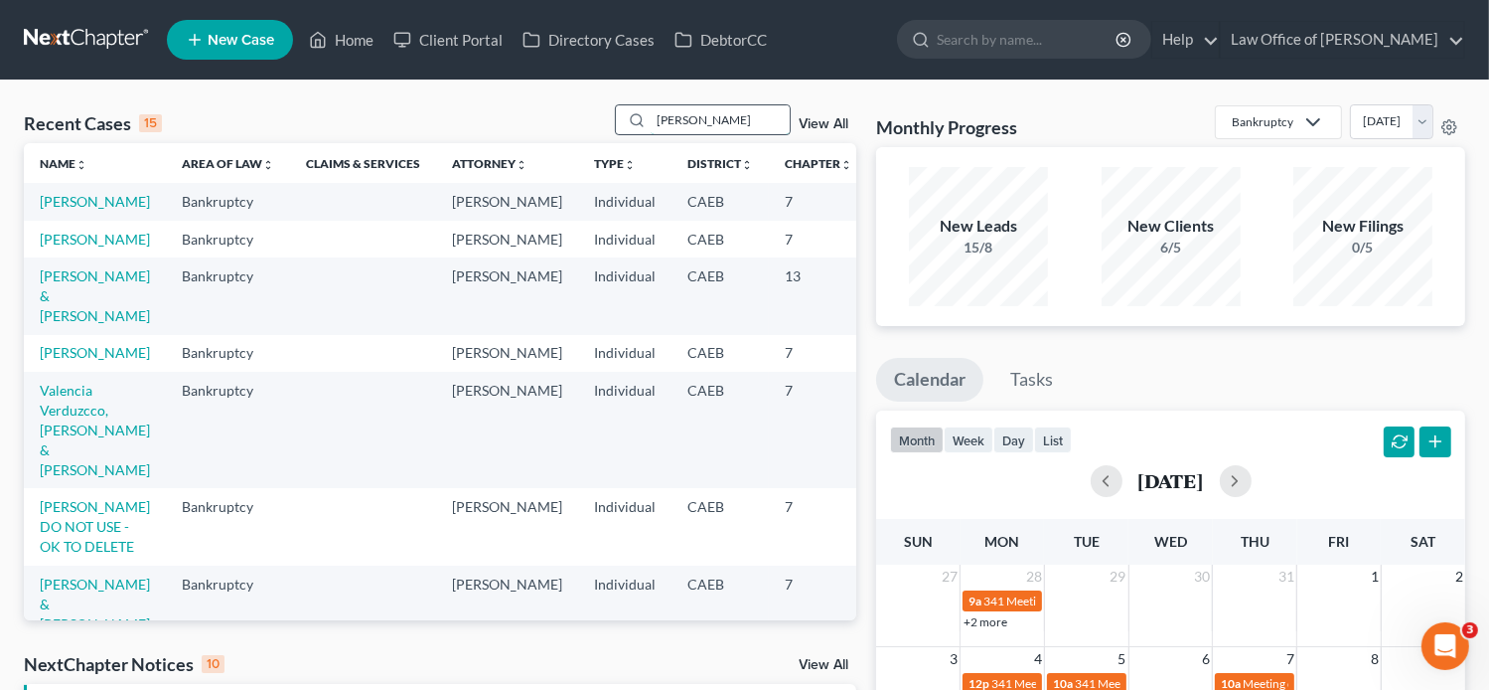
type input "[PERSON_NAME]"
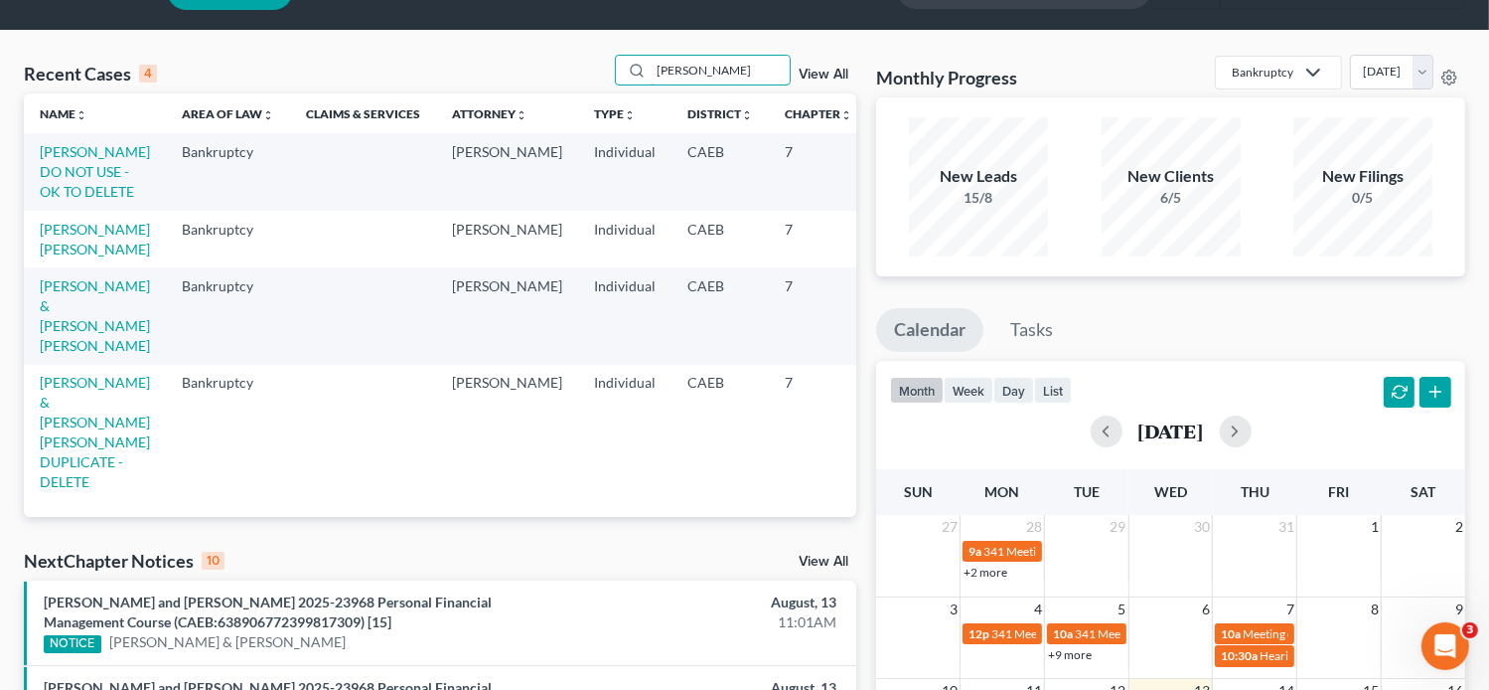
scroll to position [48, 0]
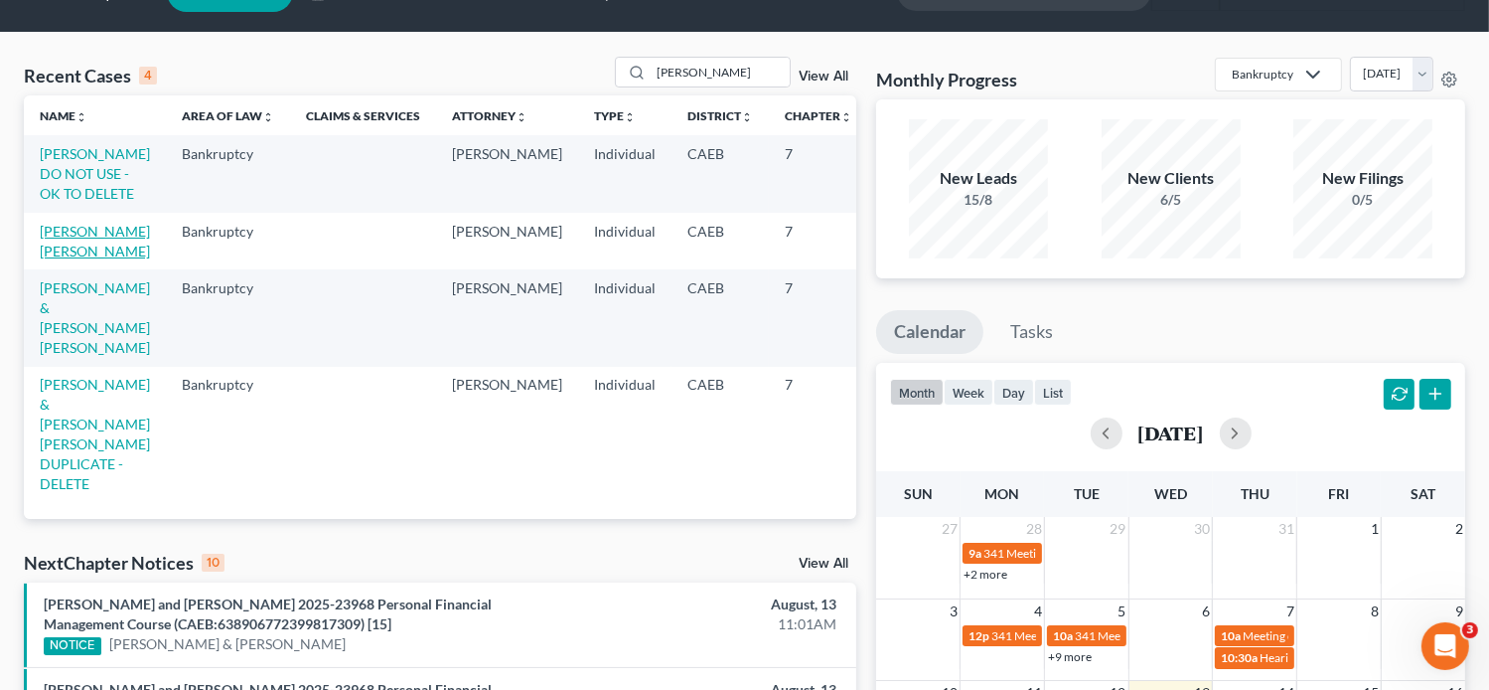
click at [62, 251] on link "[PERSON_NAME] [PERSON_NAME]" at bounding box center [95, 241] width 110 height 37
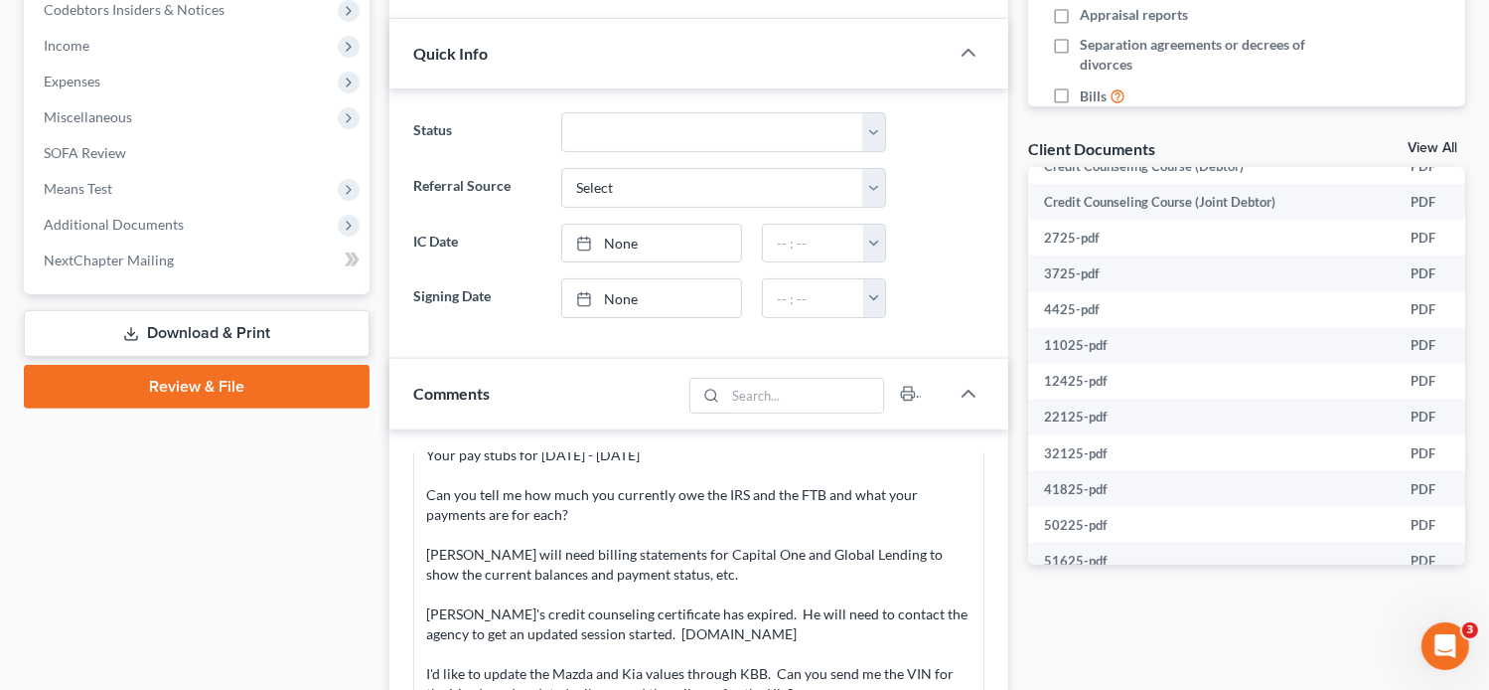
scroll to position [2260, 0]
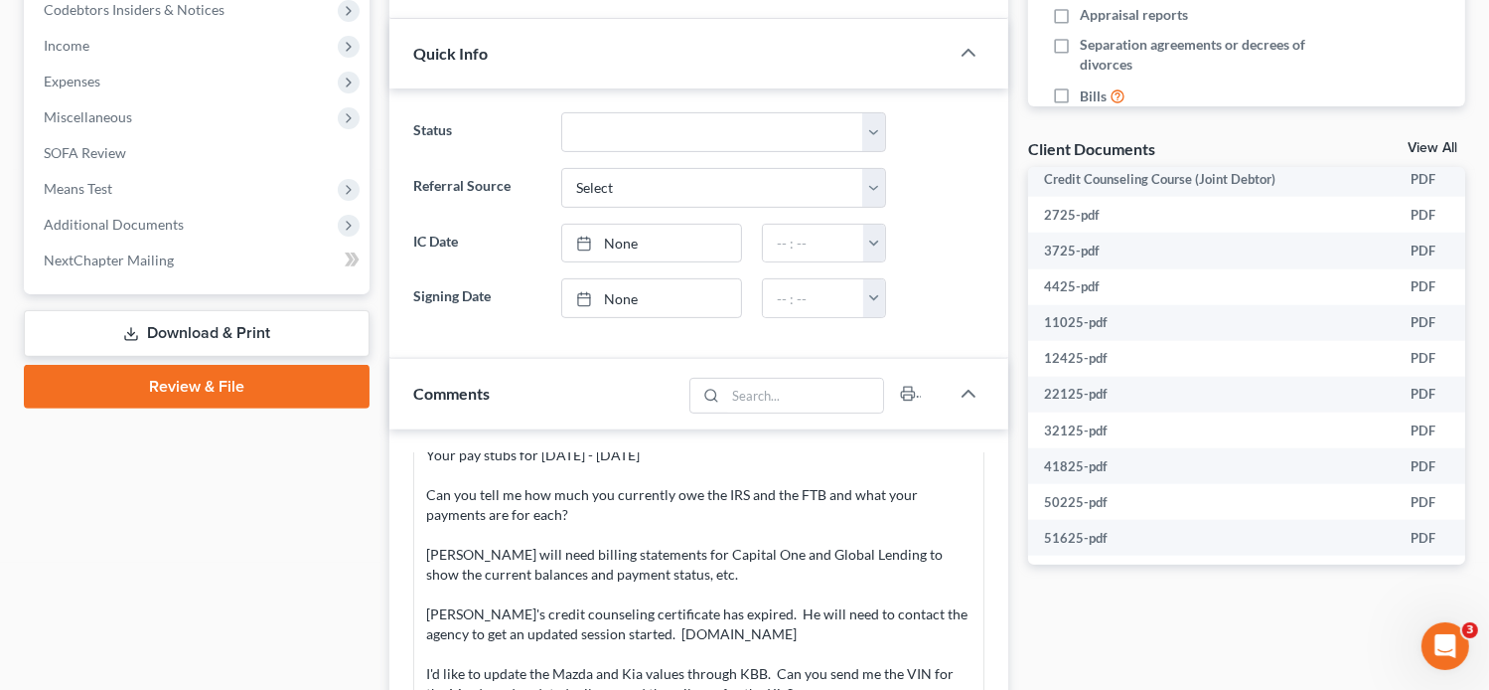
click at [1144, 663] on td "December statement-pdf" at bounding box center [1211, 681] width 367 height 36
click at [1427, 663] on td "PDF" at bounding box center [1451, 681] width 112 height 36
click at [91, 219] on span "Additional Documents" at bounding box center [114, 224] width 140 height 17
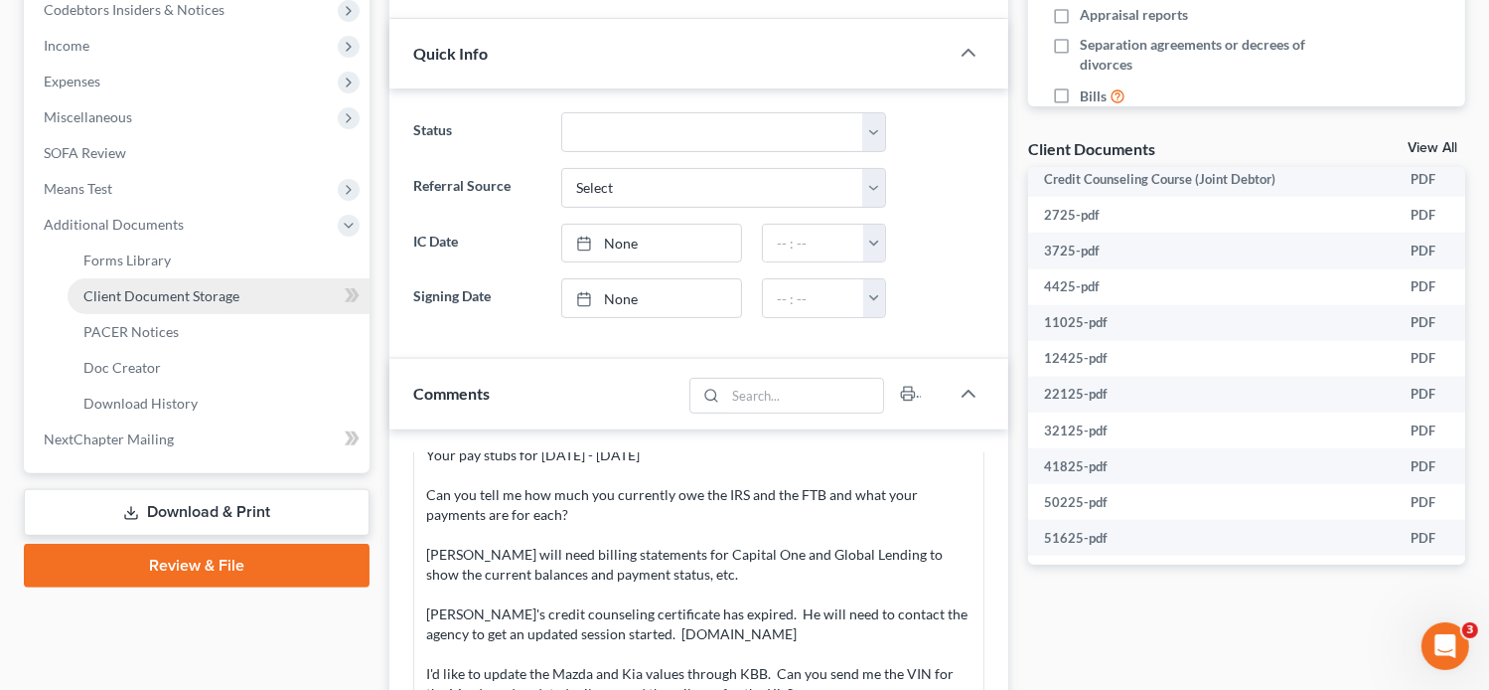
click at [146, 299] on span "Client Document Storage" at bounding box center [161, 295] width 156 height 17
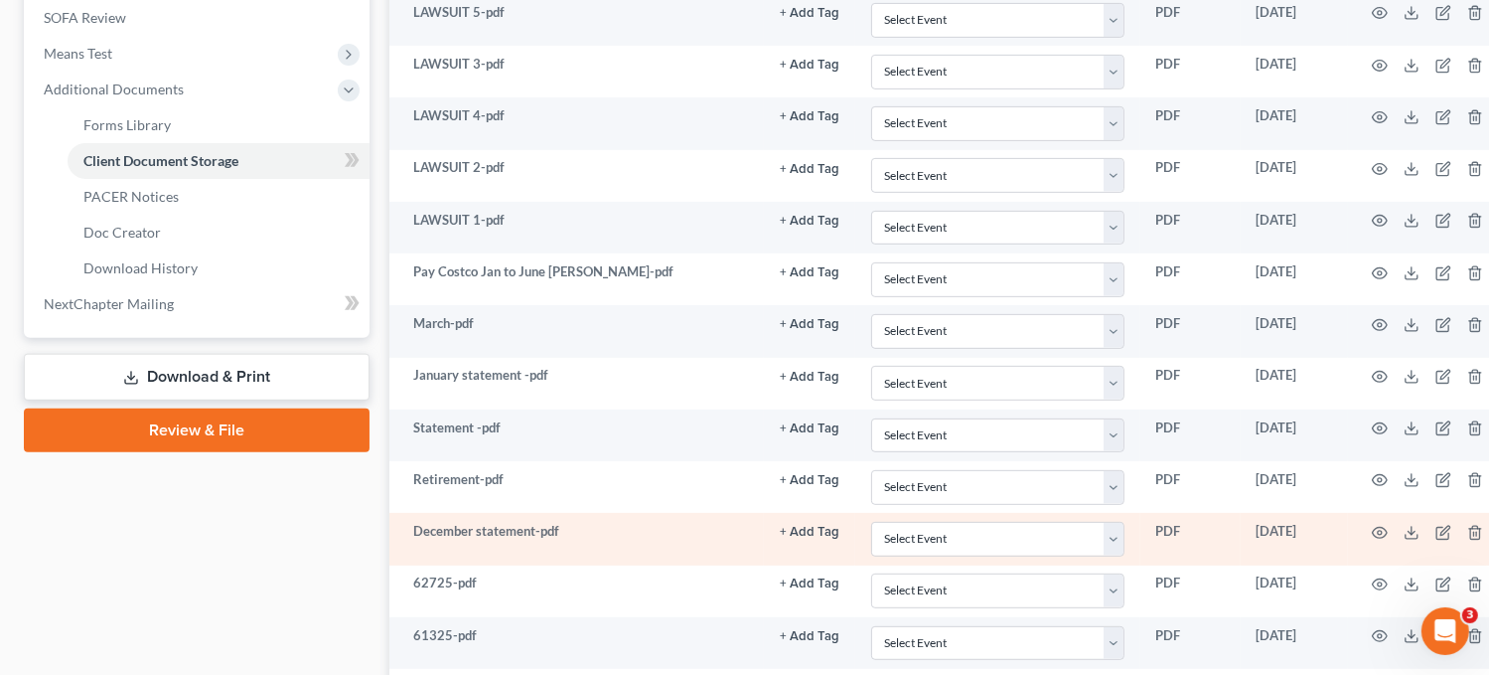
scroll to position [746, 0]
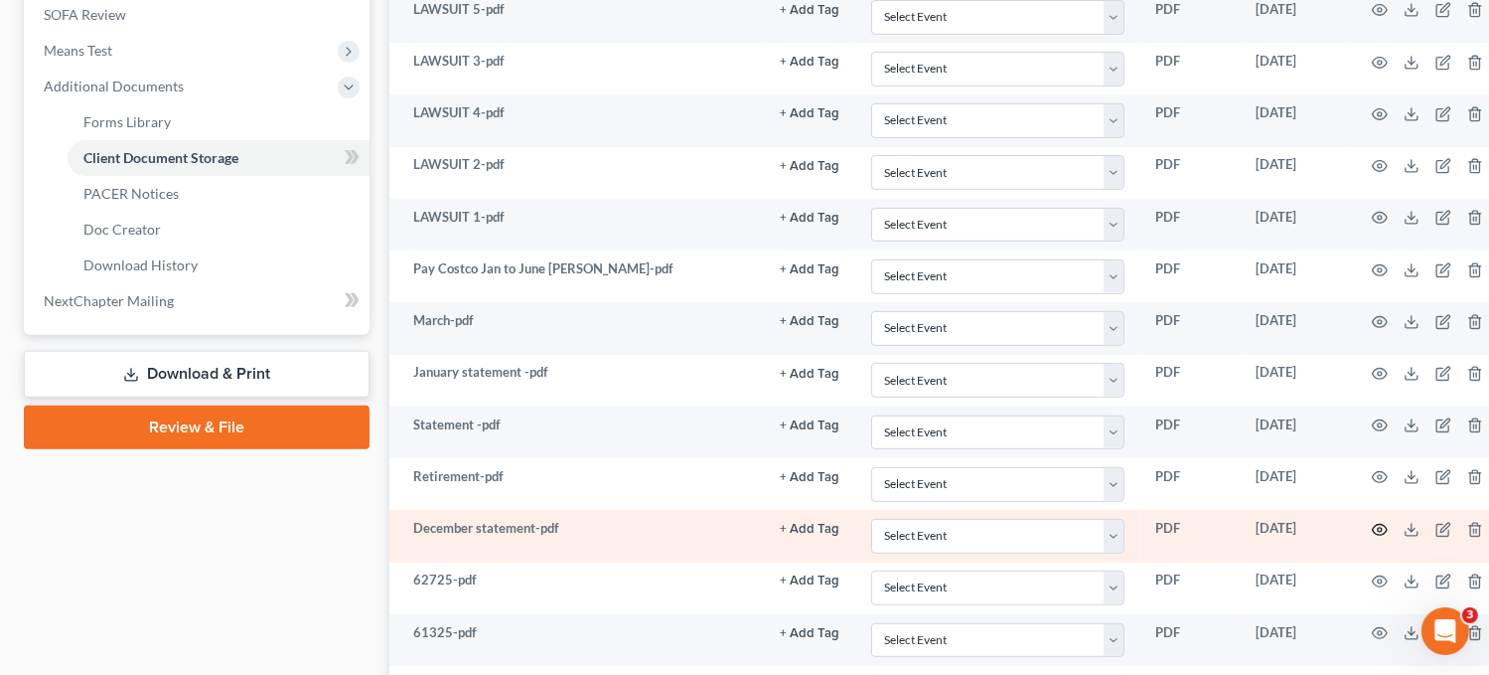
click at [1382, 523] on icon "button" at bounding box center [1380, 530] width 16 height 16
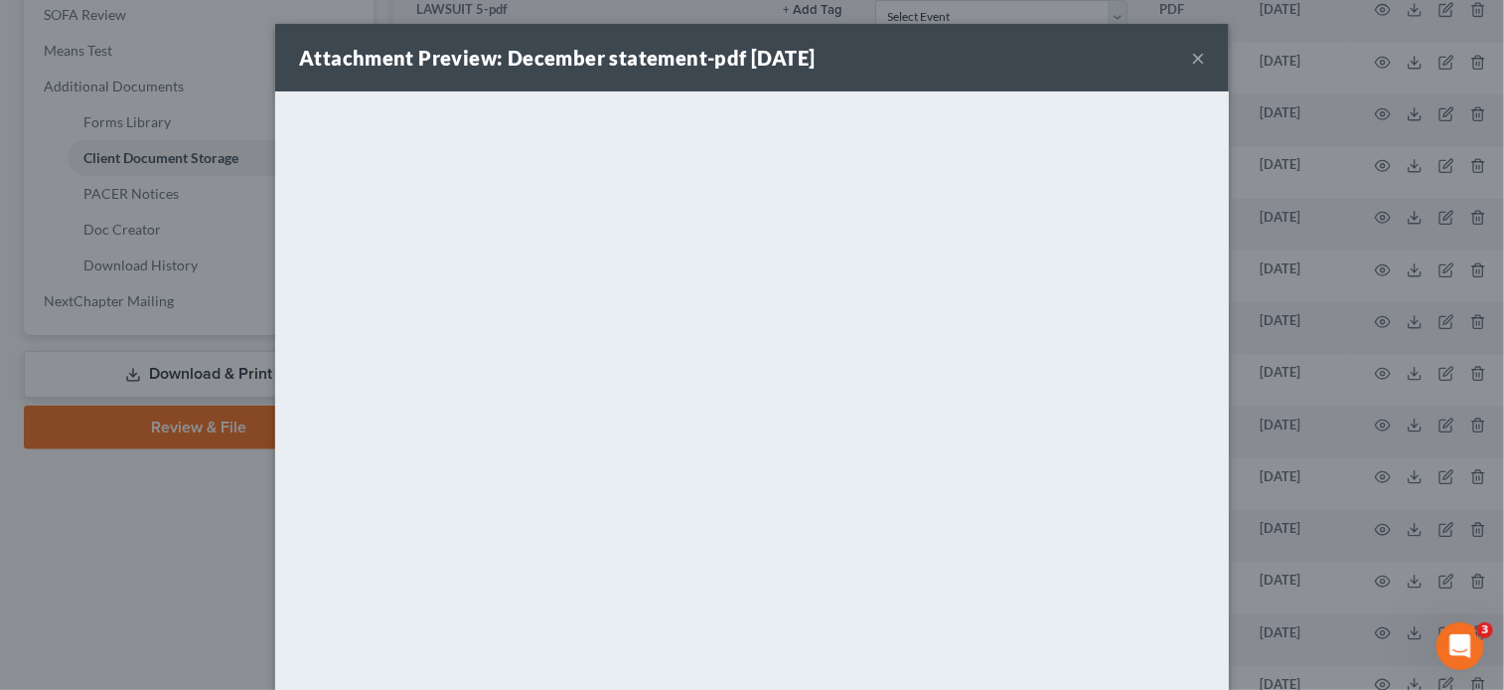
click at [1191, 62] on button "×" at bounding box center [1198, 58] width 14 height 24
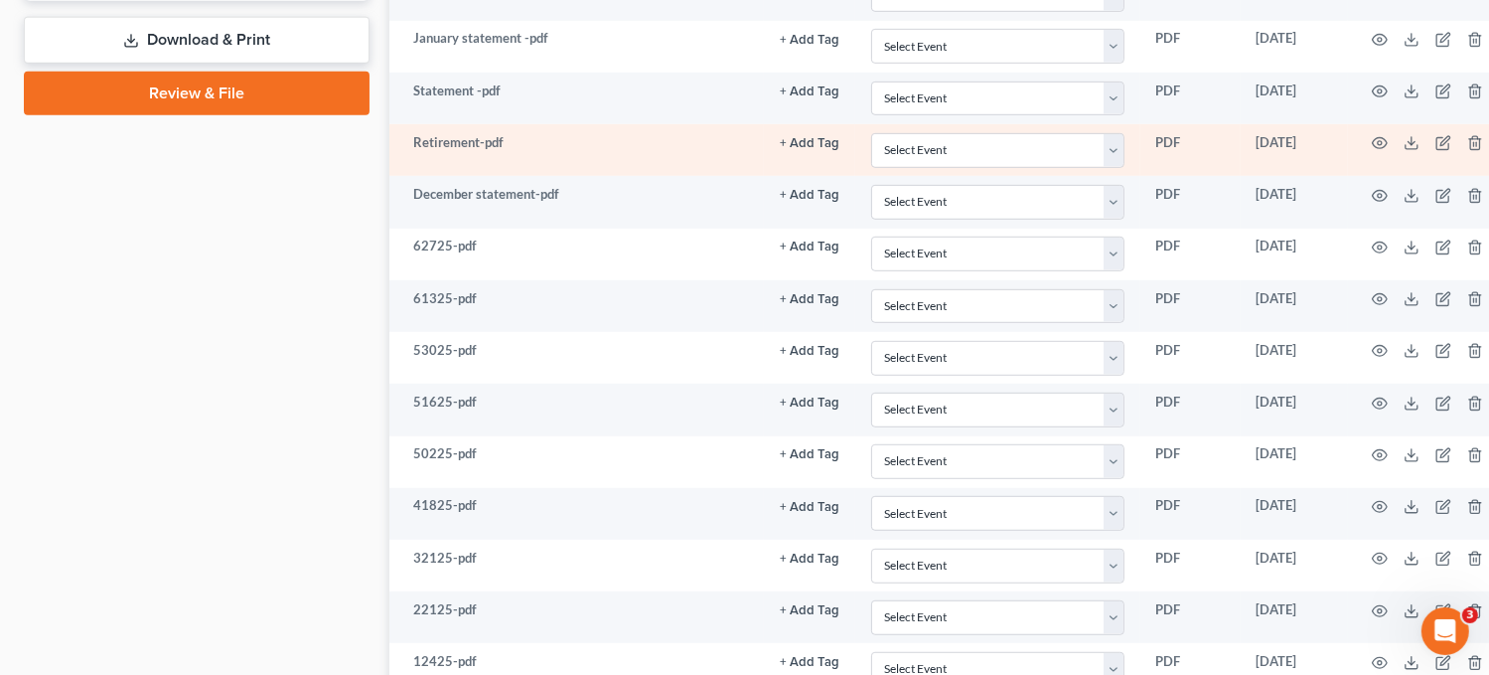
scroll to position [1058, 0]
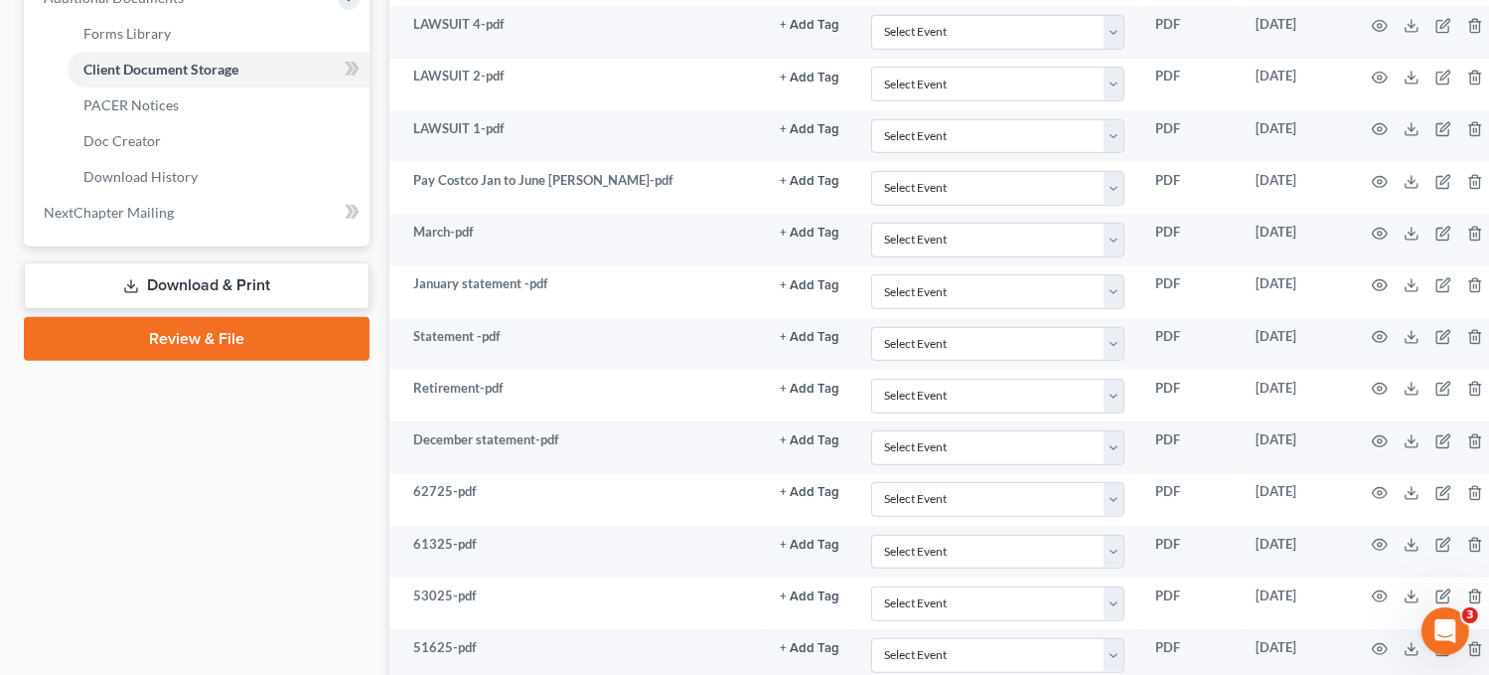
scroll to position [831, 0]
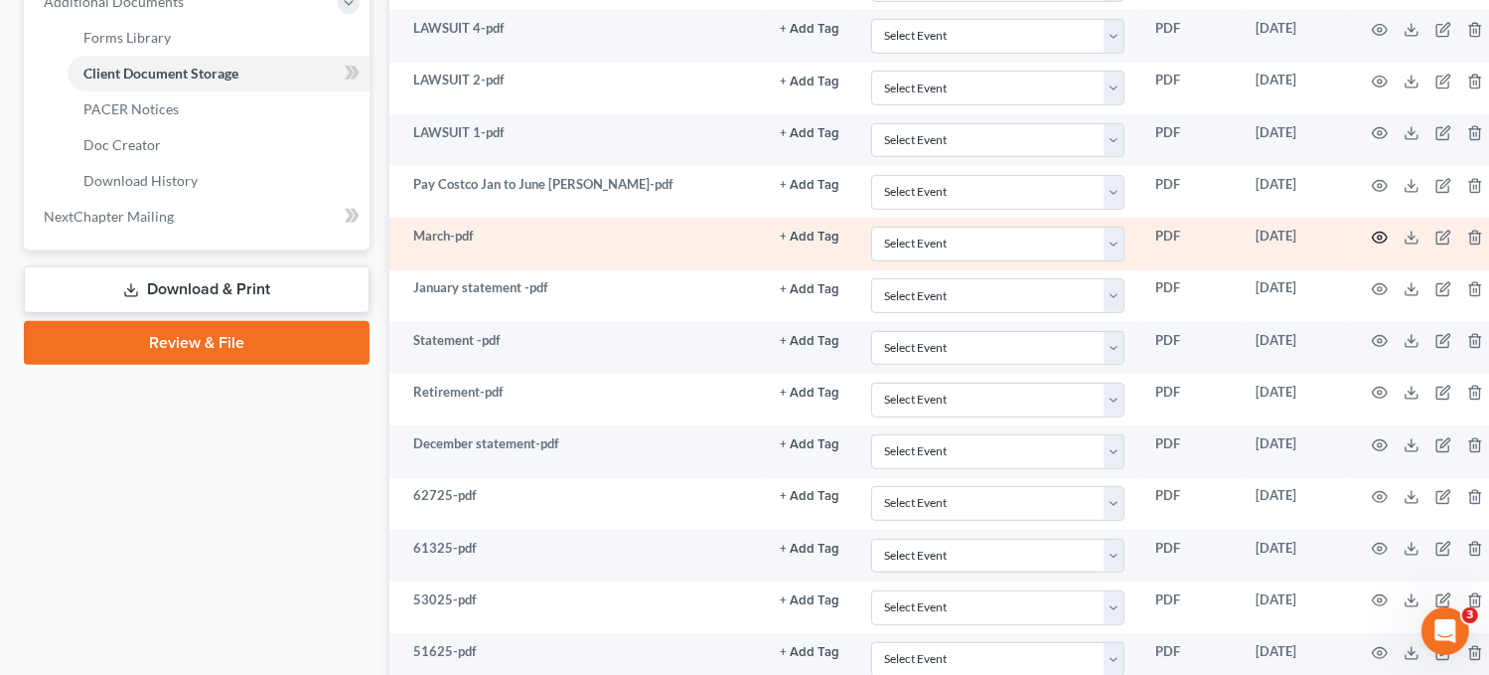
click at [1378, 235] on icon "button" at bounding box center [1380, 238] width 16 height 16
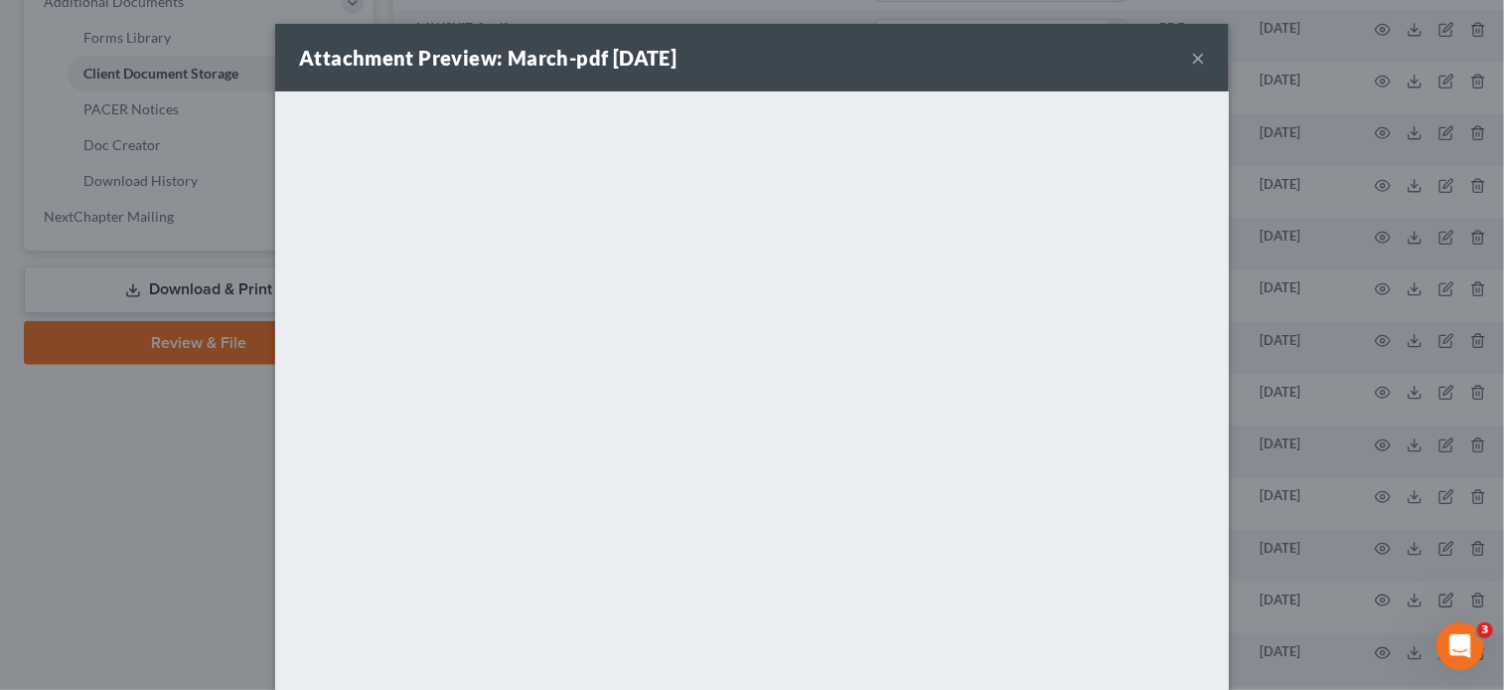
click at [192, 499] on div "Attachment Preview: March-pdf [DATE] × <object ng-attr-data='[URL][DOMAIN_NAME]…" at bounding box center [752, 345] width 1504 height 690
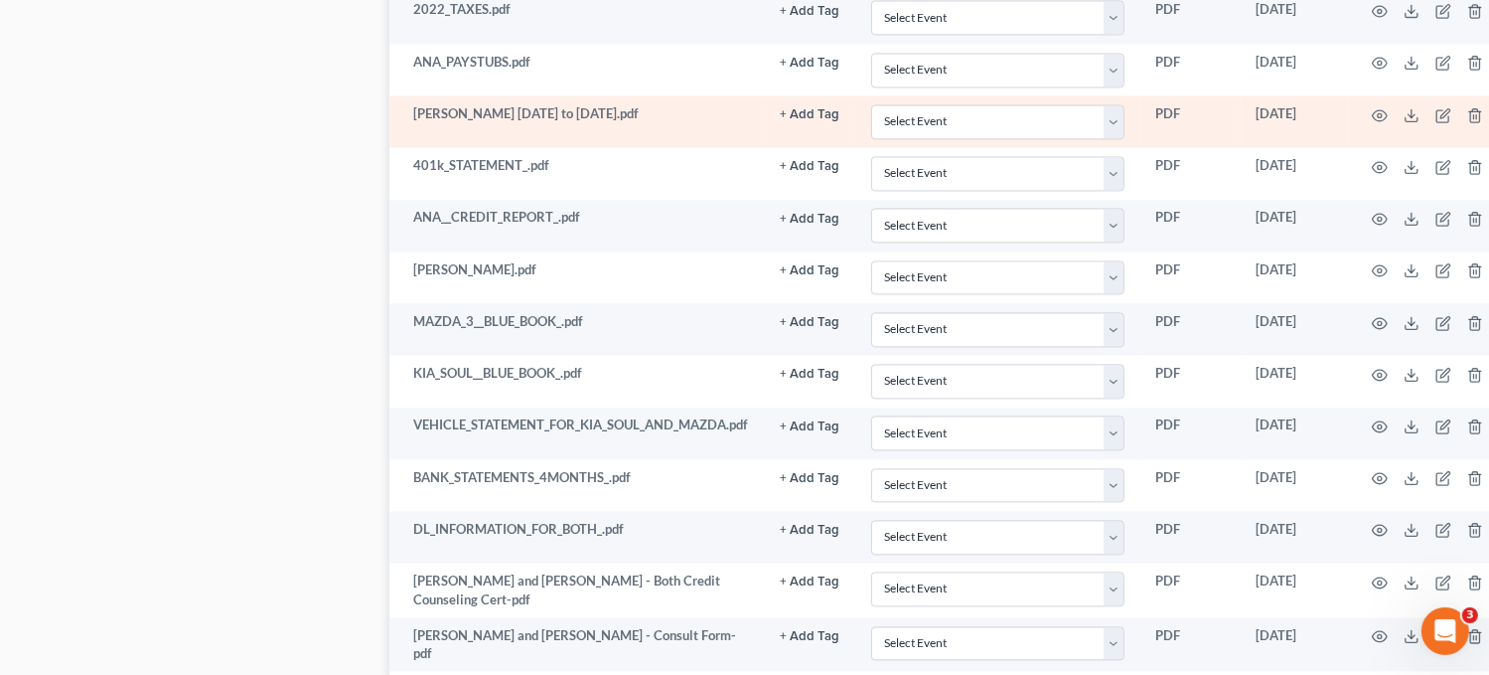
scroll to position [723, 0]
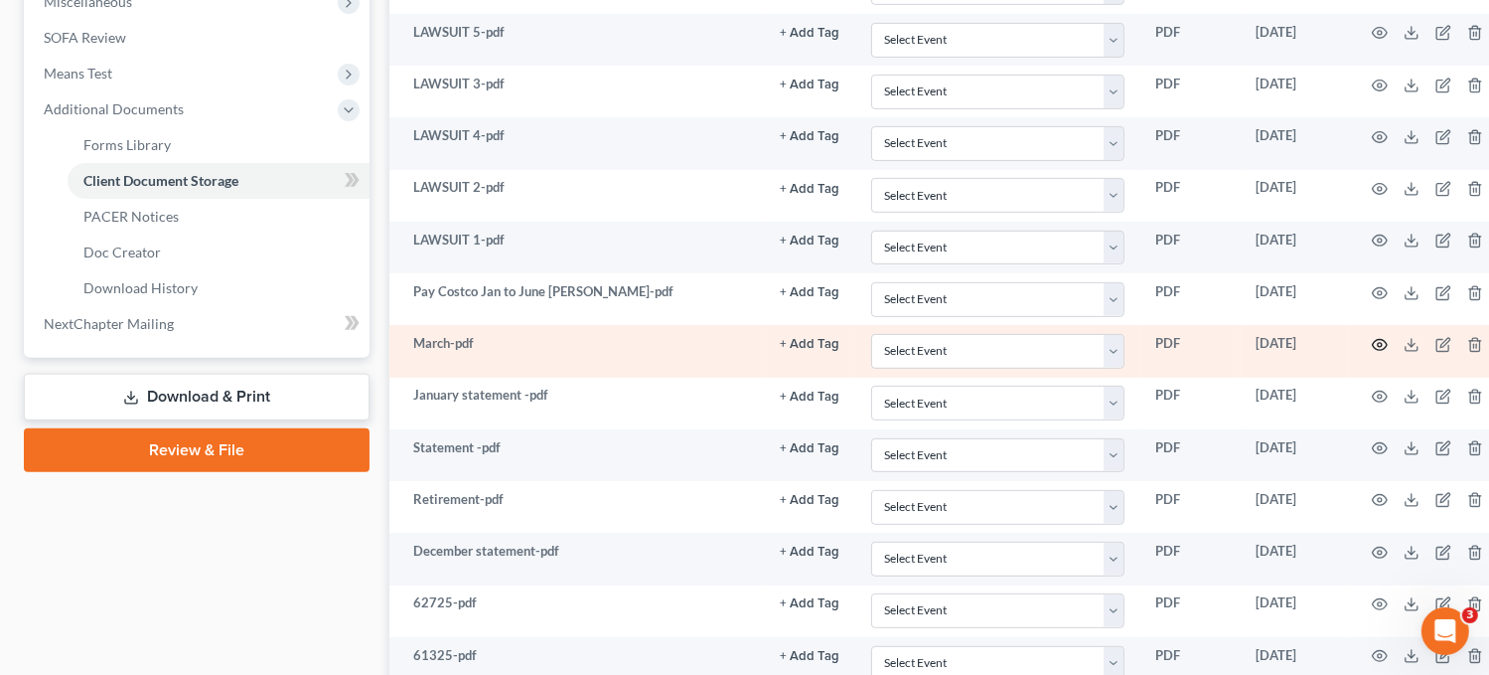
click at [1378, 339] on icon "button" at bounding box center [1380, 345] width 16 height 16
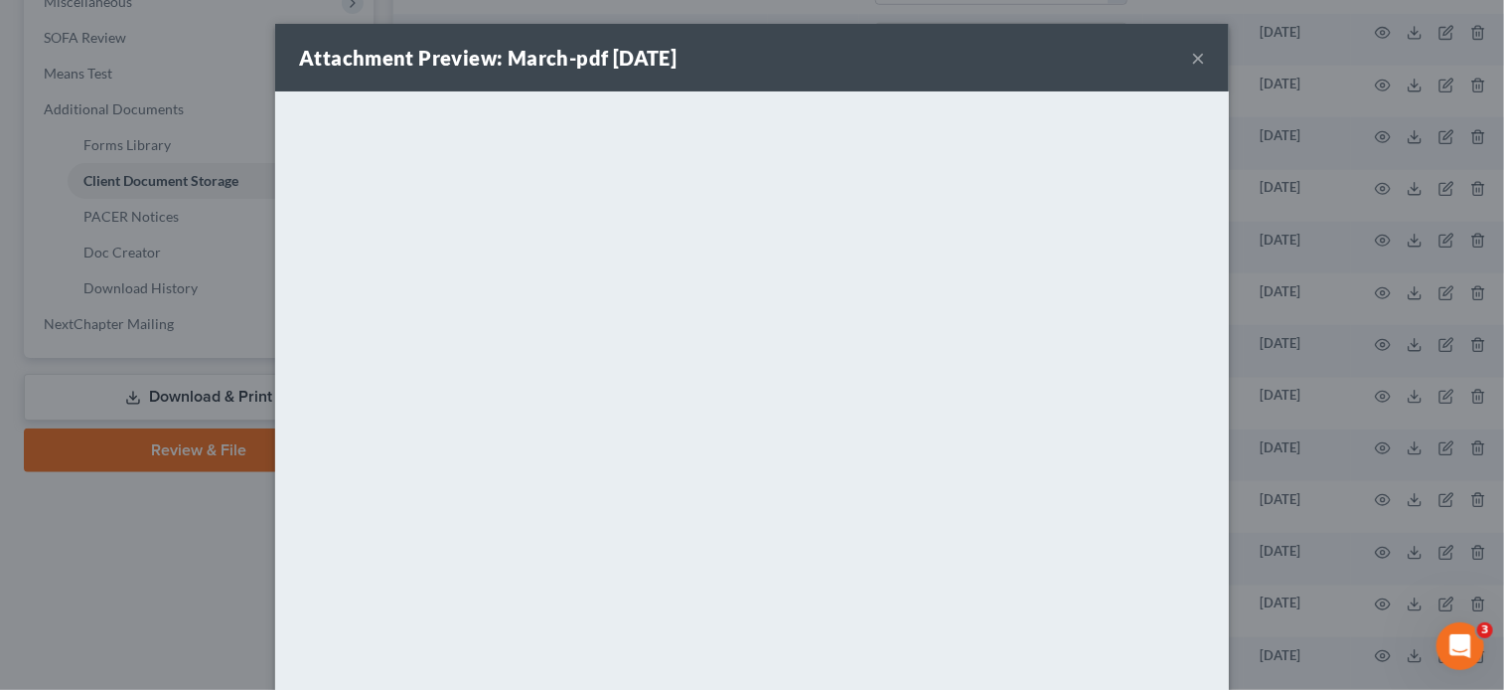
click at [1191, 53] on button "×" at bounding box center [1198, 58] width 14 height 24
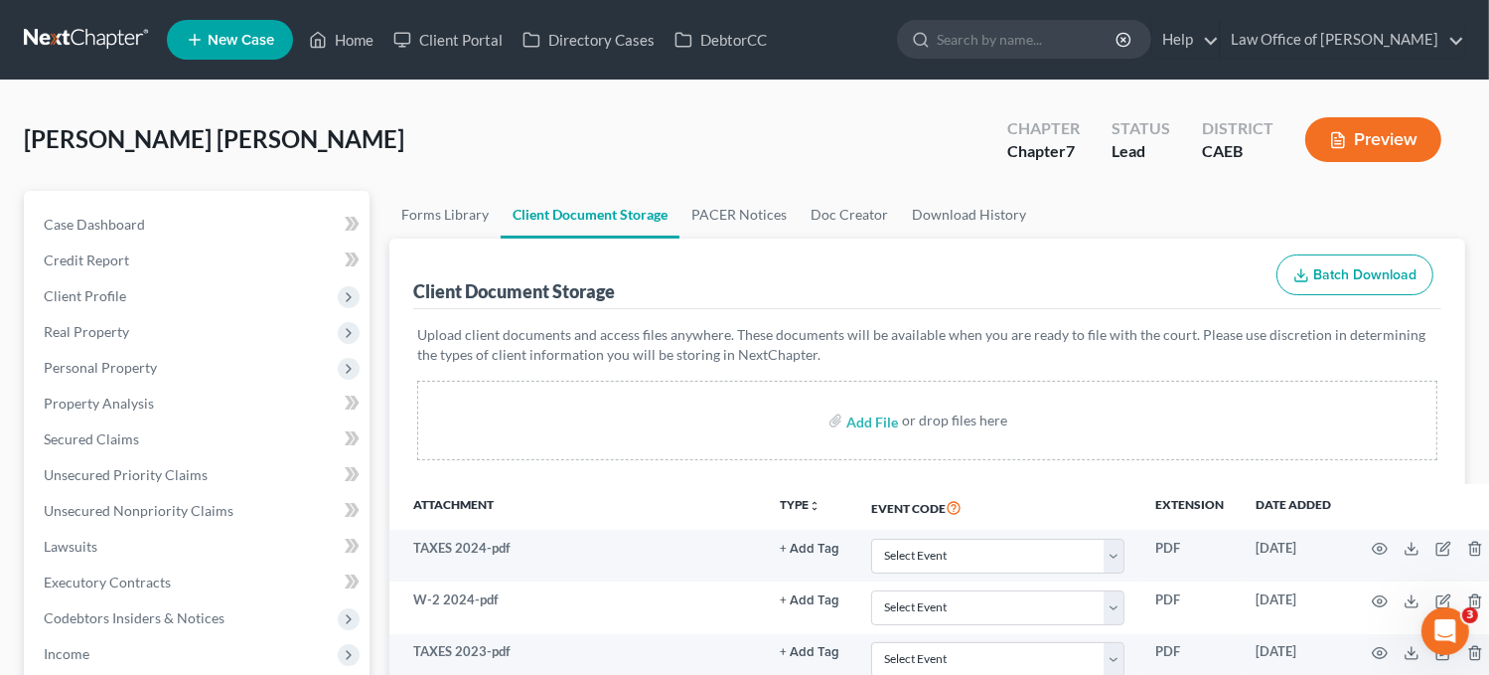
scroll to position [775, 0]
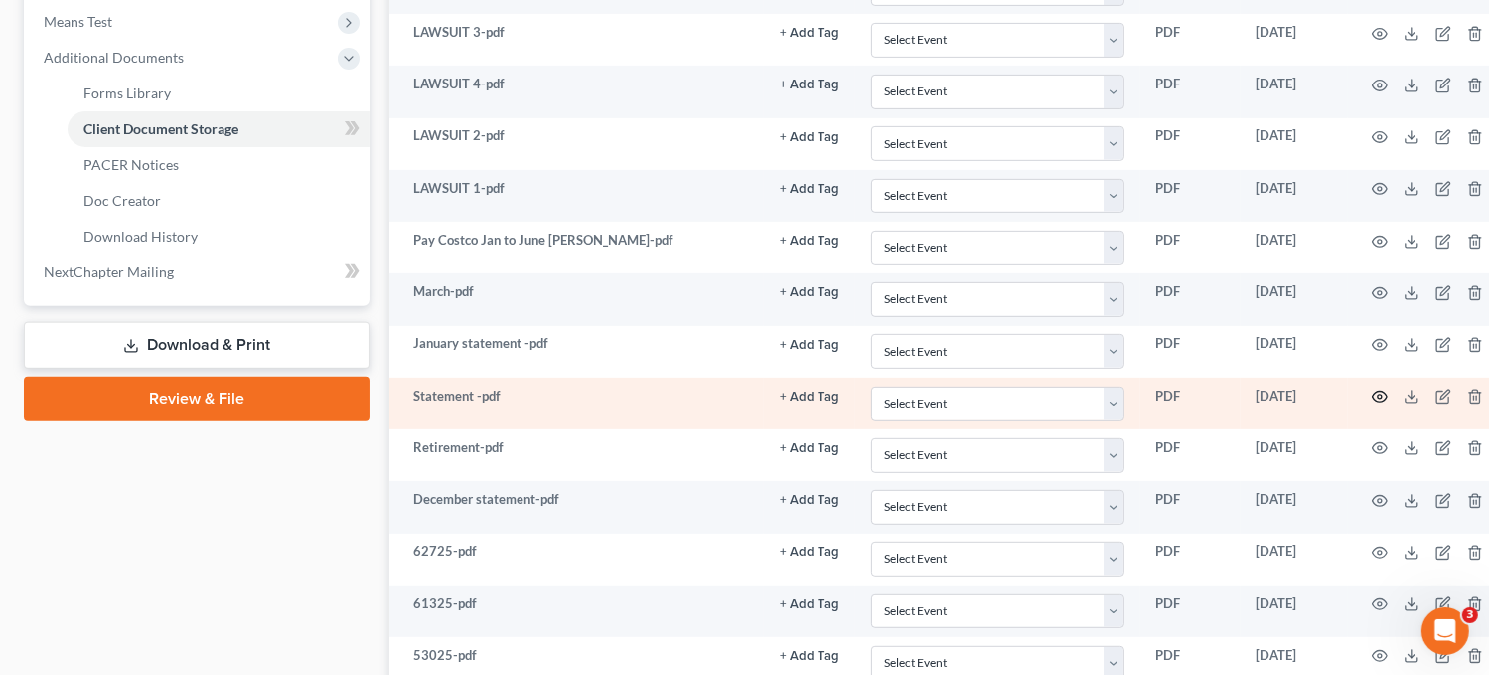
click at [1383, 389] on icon "button" at bounding box center [1380, 397] width 16 height 16
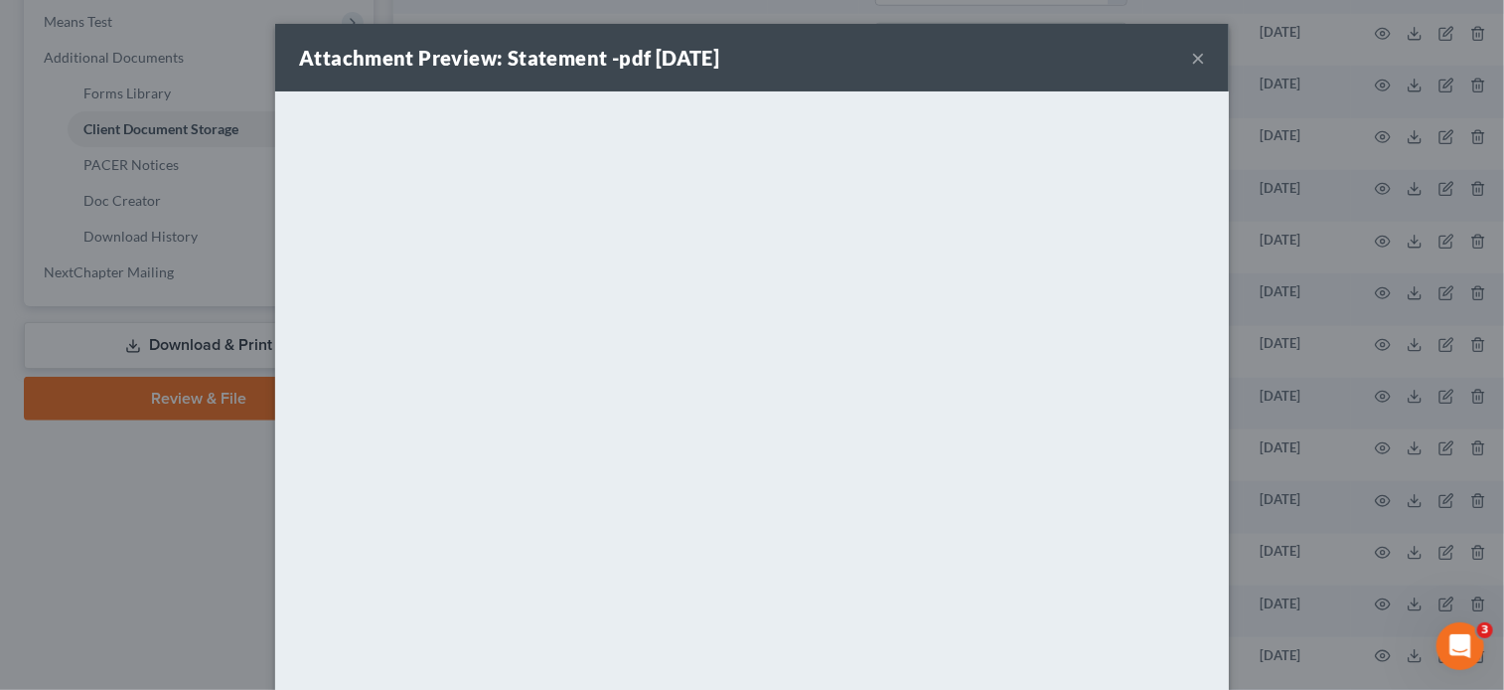
click at [209, 535] on div "Attachment Preview: Statement -pdf [DATE] × <object ng-attr-data='[URL][DOMAIN_…" at bounding box center [752, 345] width 1504 height 690
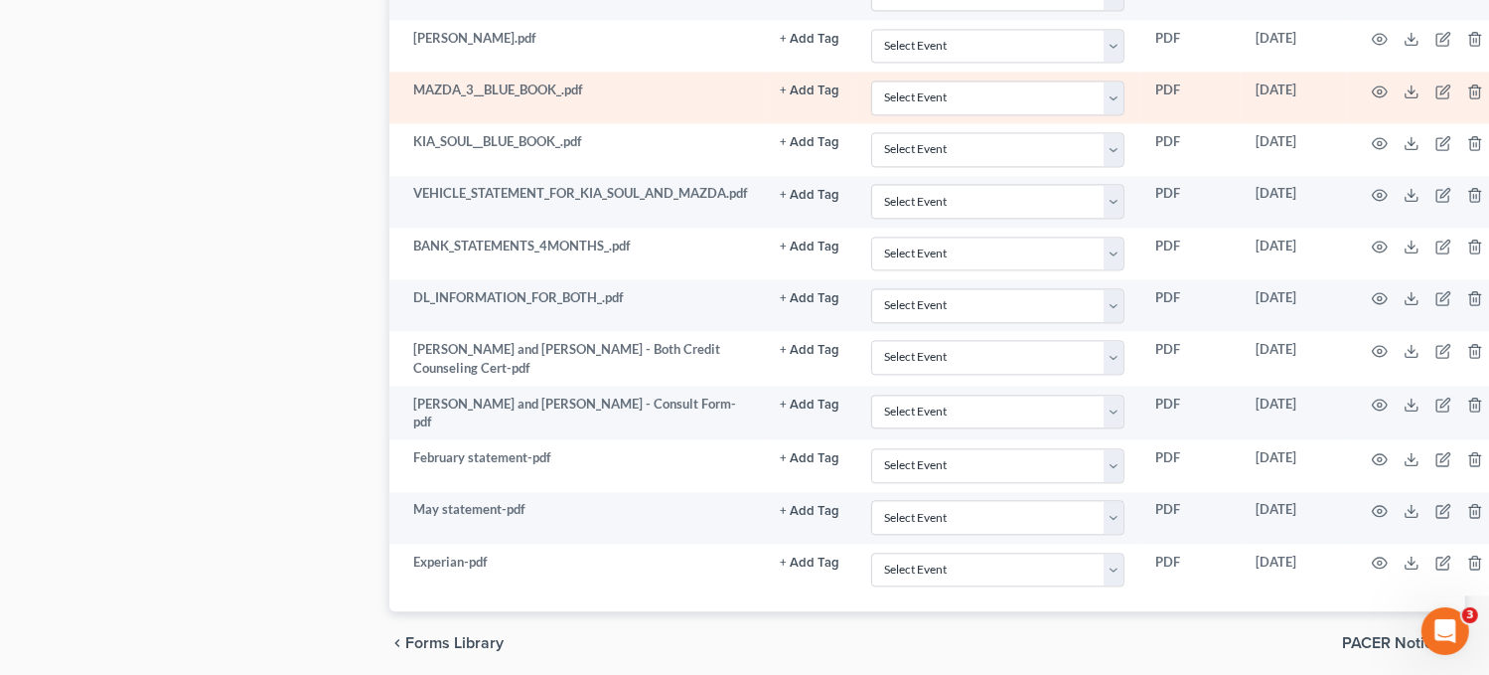
scroll to position [1601, 0]
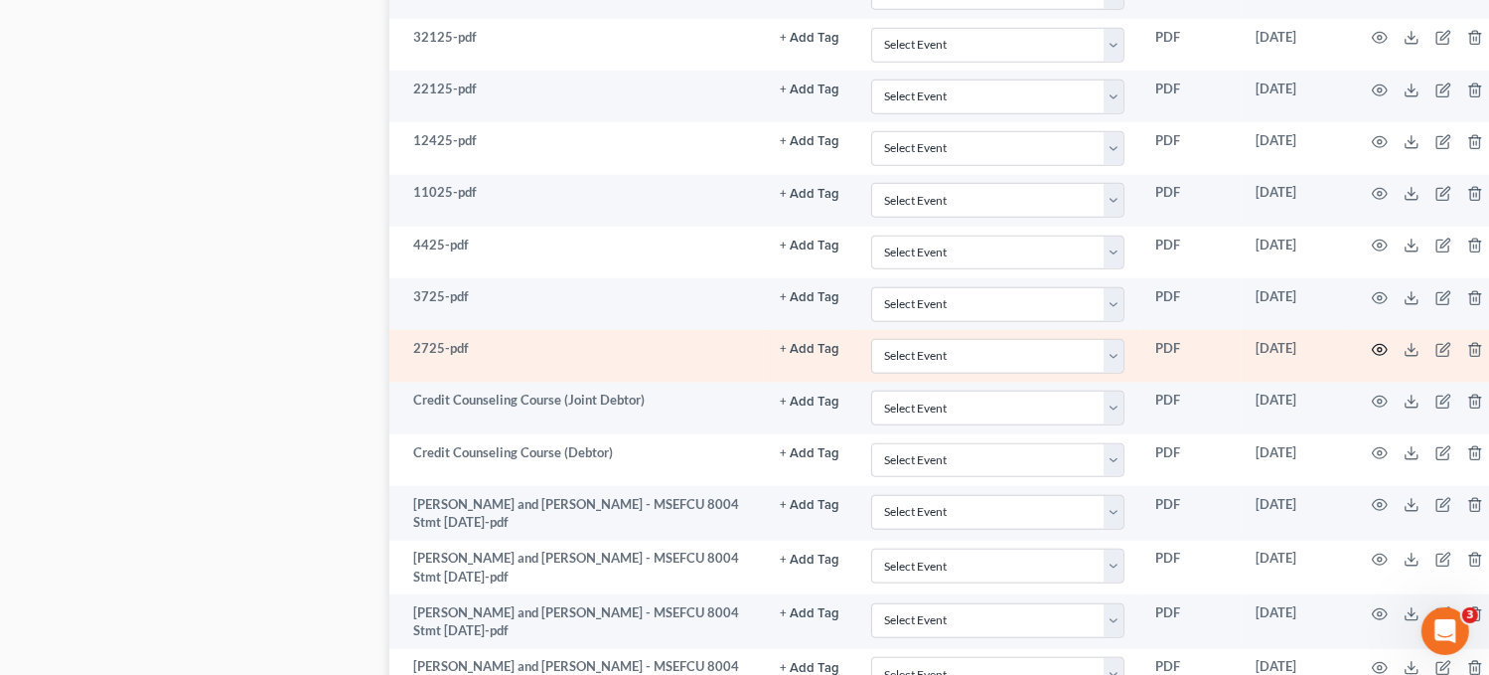
click at [1379, 348] on circle "button" at bounding box center [1380, 350] width 4 height 4
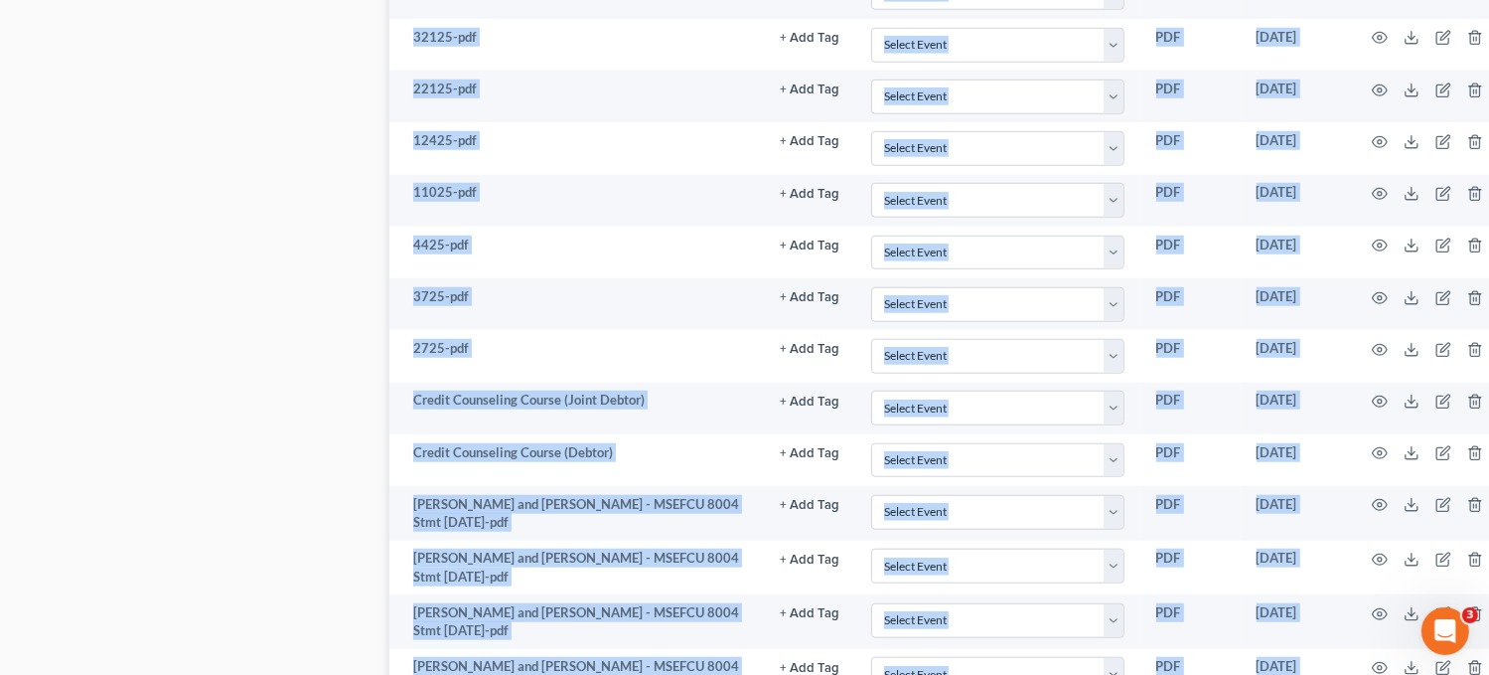
drag, startPoint x: 790, startPoint y: 22, endPoint x: 160, endPoint y: 286, distance: 683.2
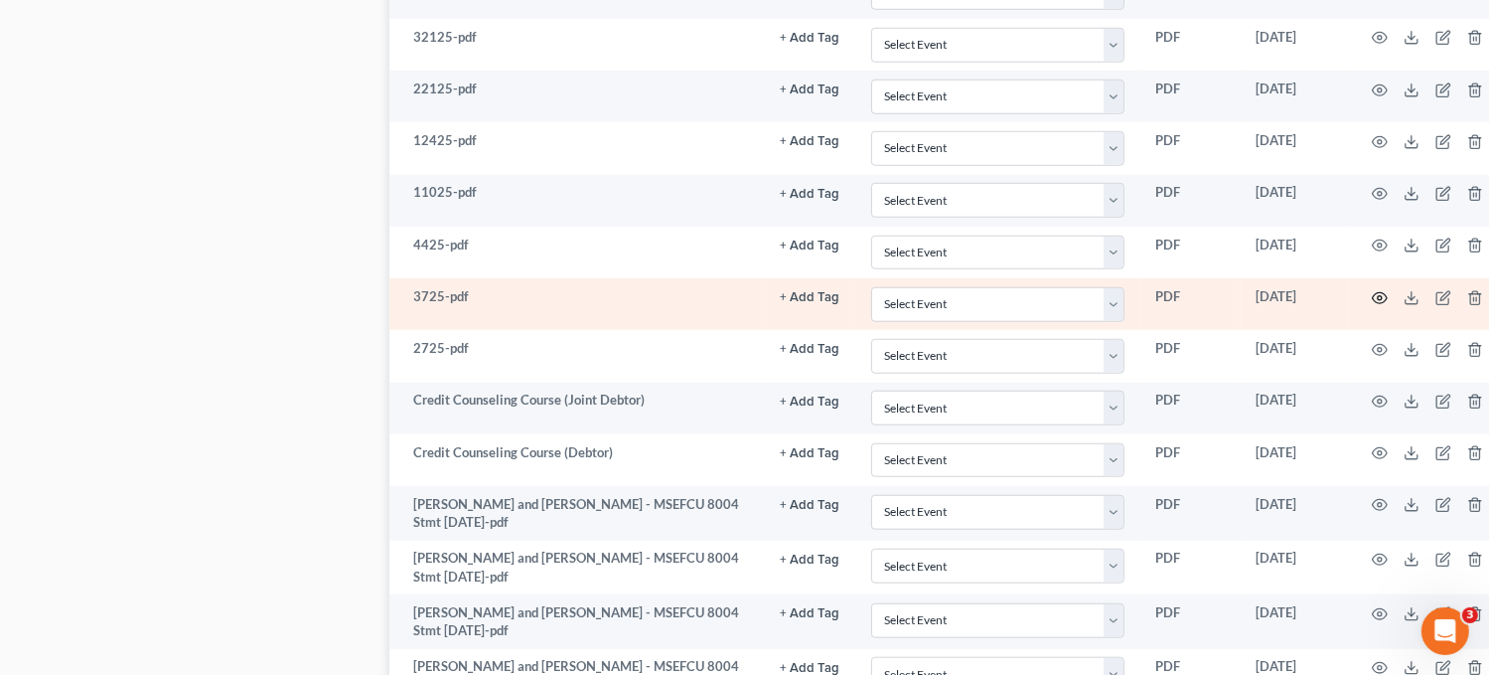
click at [1378, 290] on icon "button" at bounding box center [1380, 298] width 16 height 16
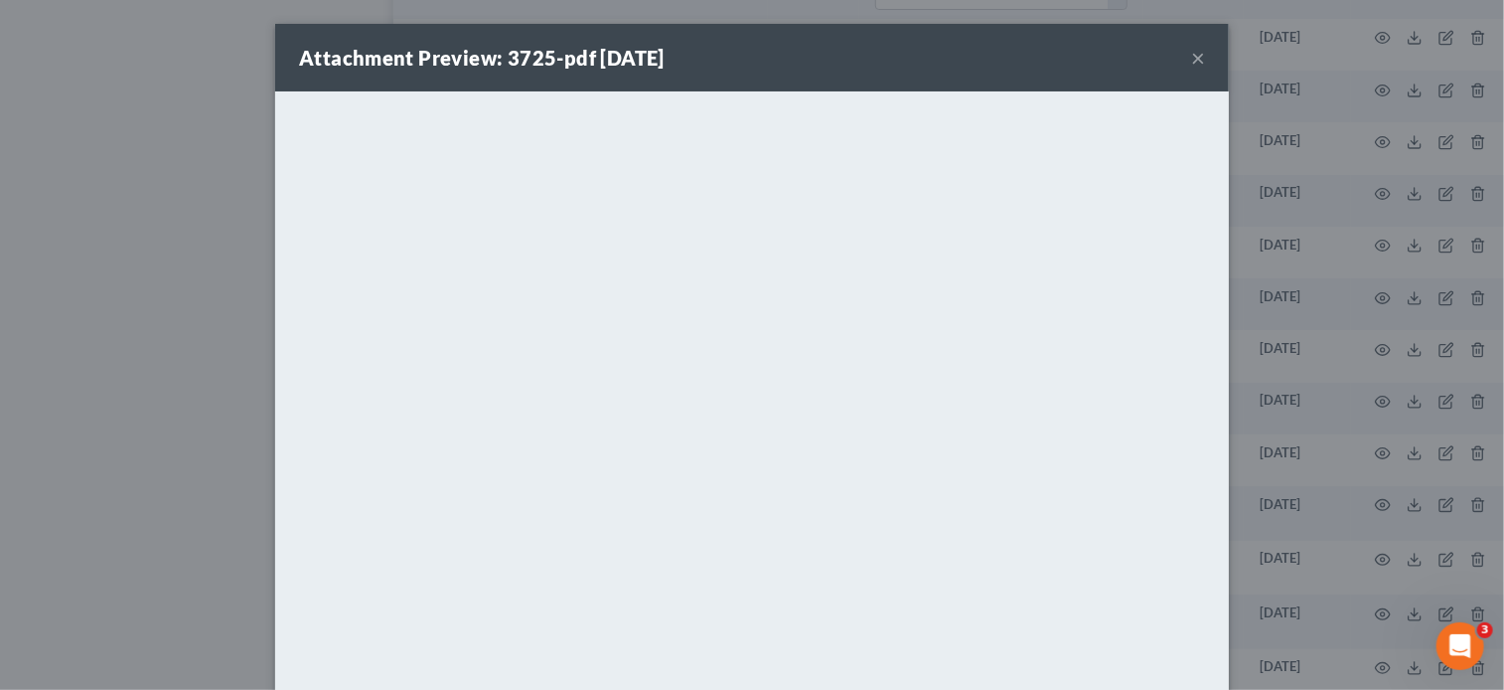
click at [156, 326] on div "Attachment Preview: 3725-pdf [DATE] × <object ng-attr-data='[URL][DOMAIN_NAME]'…" at bounding box center [752, 345] width 1504 height 690
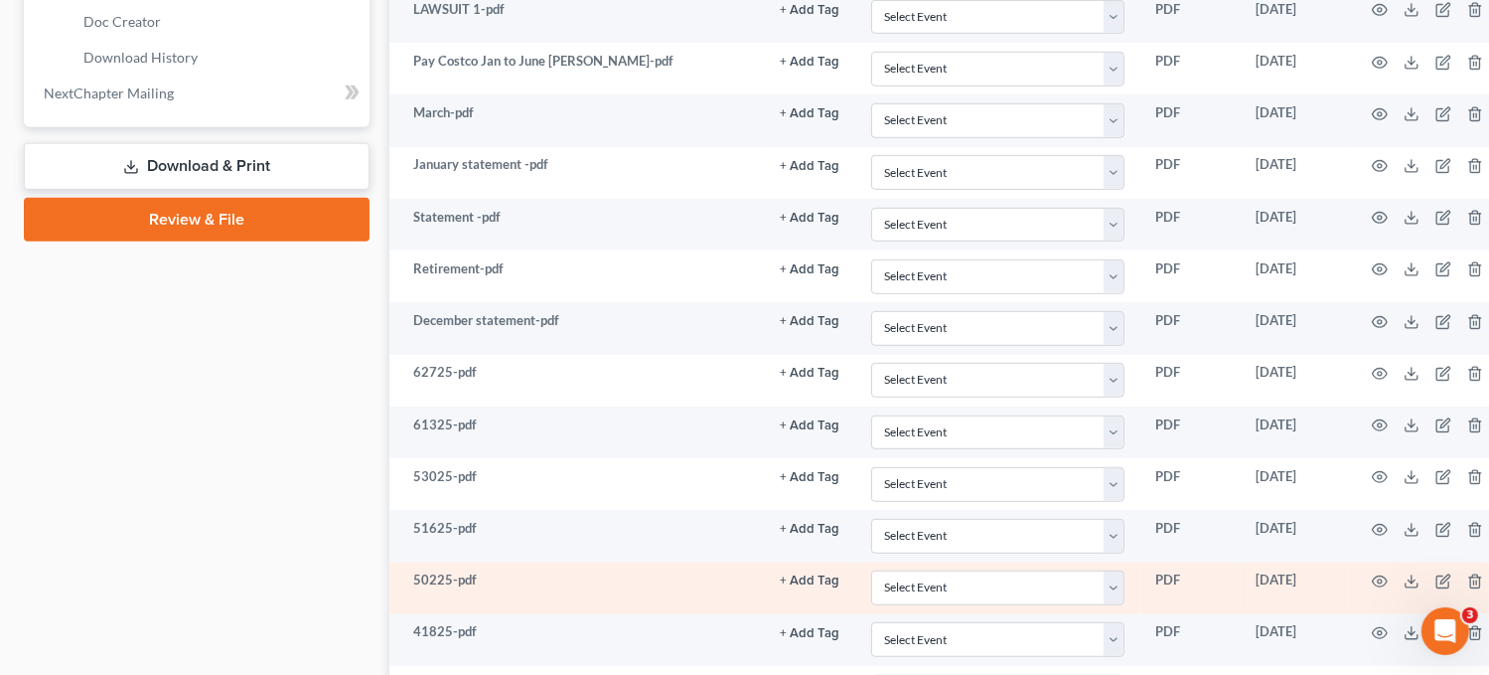
scroll to position [953, 0]
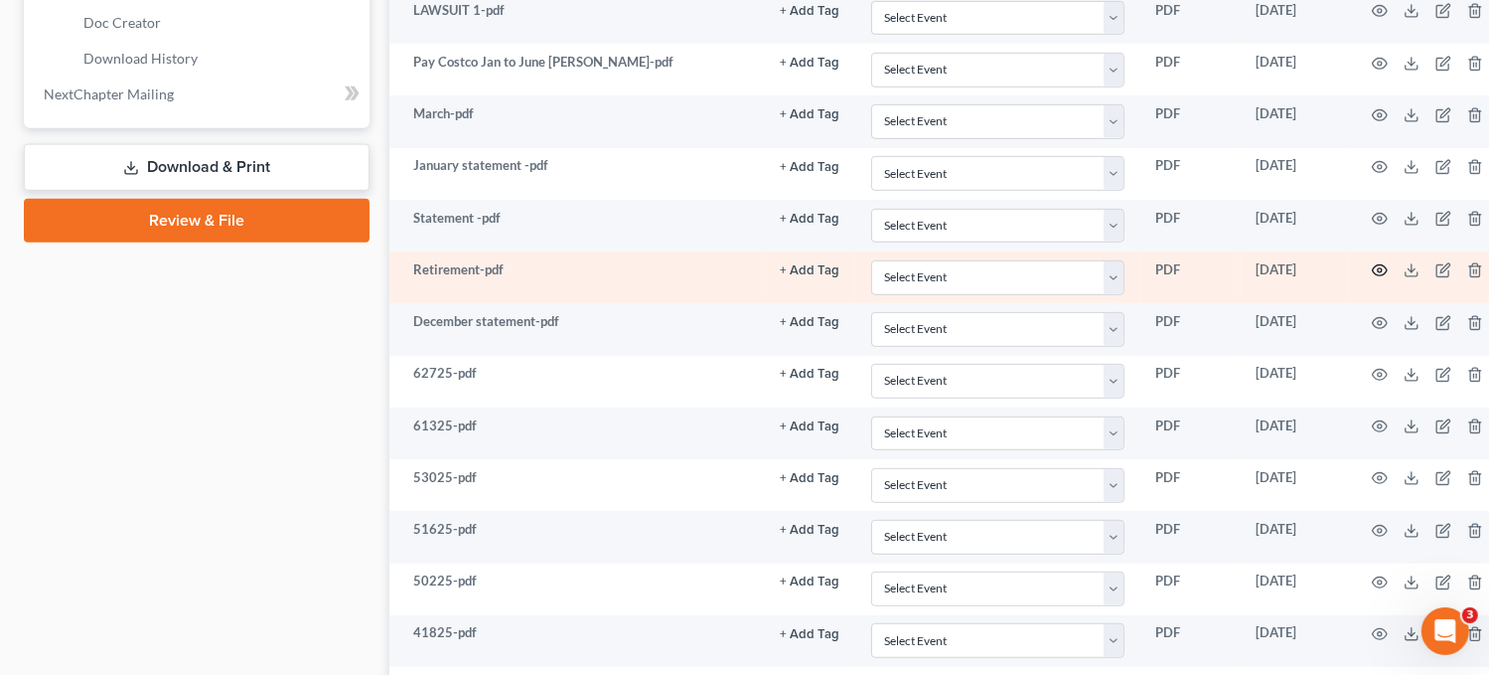
click at [1375, 268] on icon "button" at bounding box center [1380, 270] width 16 height 16
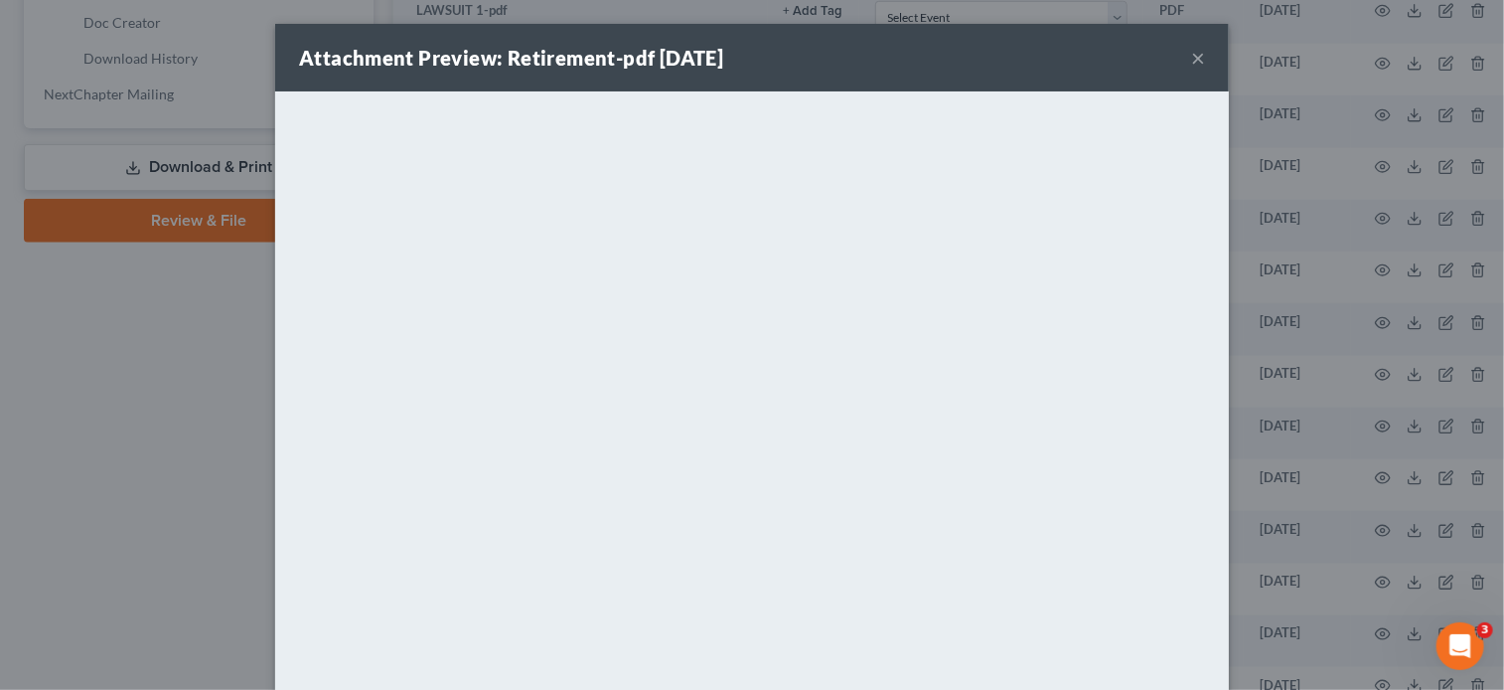
click at [1191, 53] on button "×" at bounding box center [1198, 58] width 14 height 24
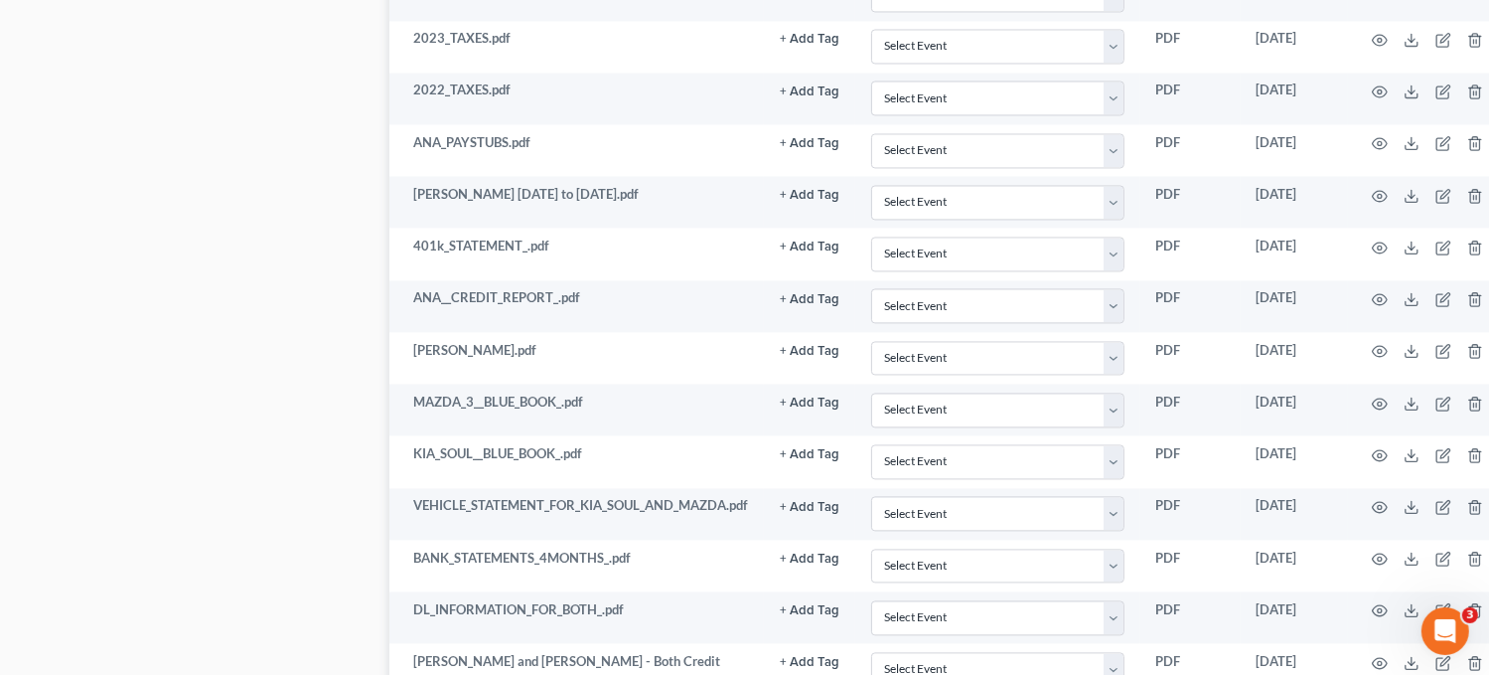
scroll to position [4212, 0]
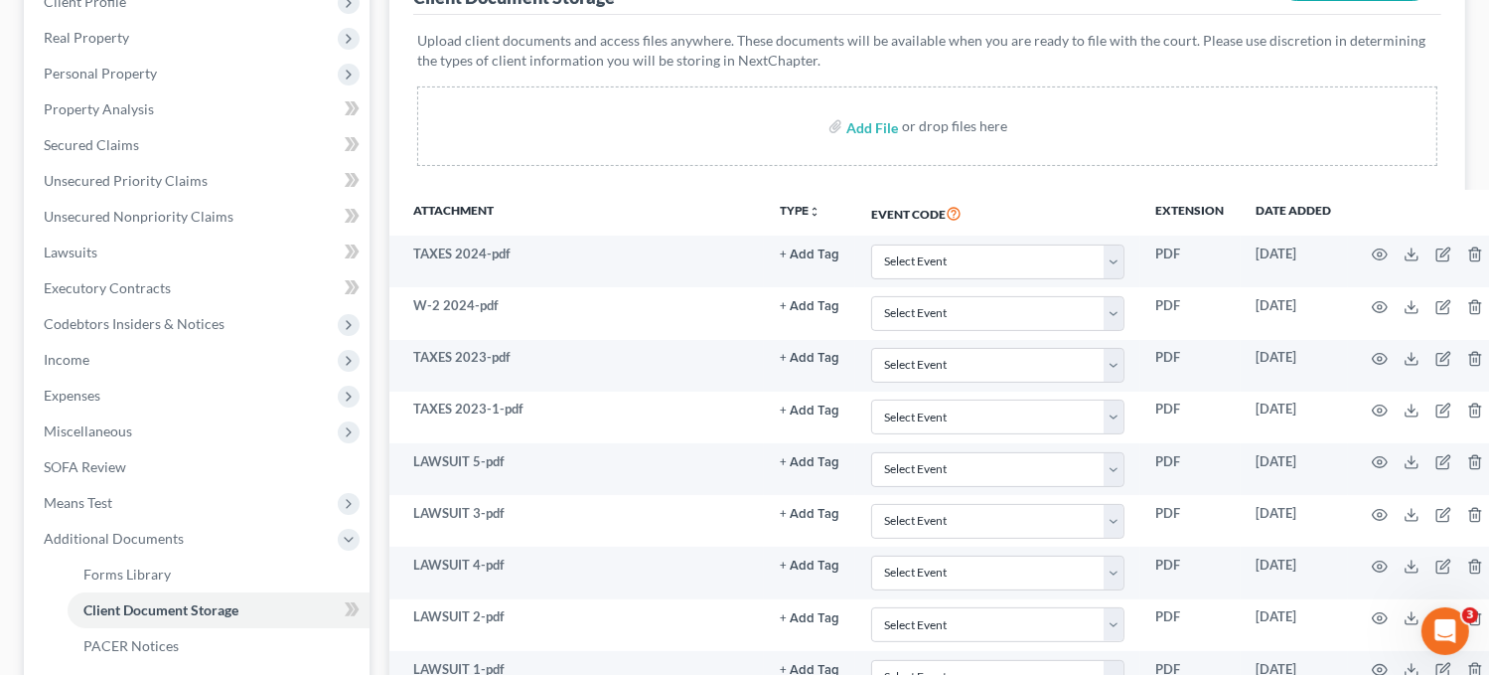
scroll to position [0, 0]
